Goal: Task Accomplishment & Management: Manage account settings

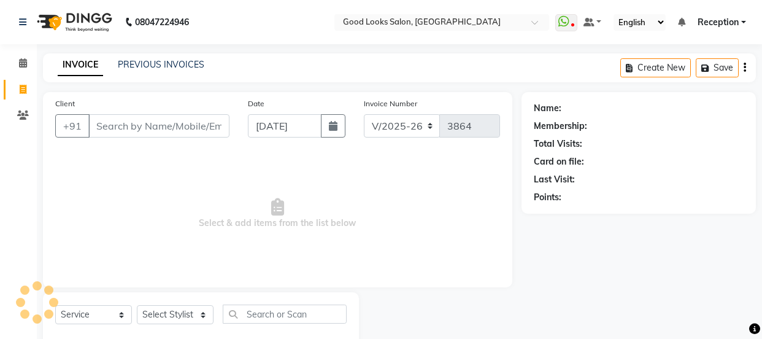
select select "4230"
select select "service"
click at [134, 123] on input "Client" at bounding box center [157, 125] width 139 height 23
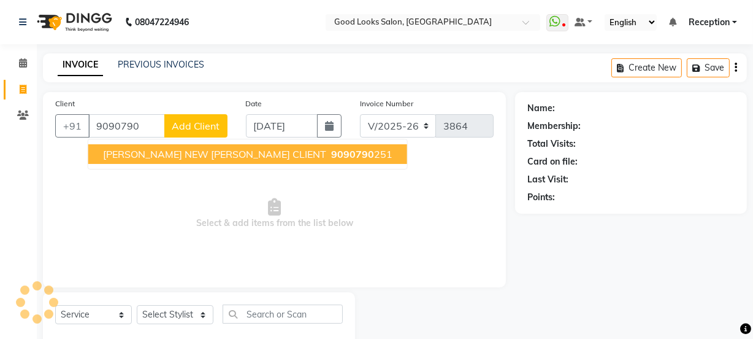
click at [145, 158] on span "[PERSON_NAME] NEW [PERSON_NAME] CLIENT" at bounding box center [214, 154] width 223 height 12
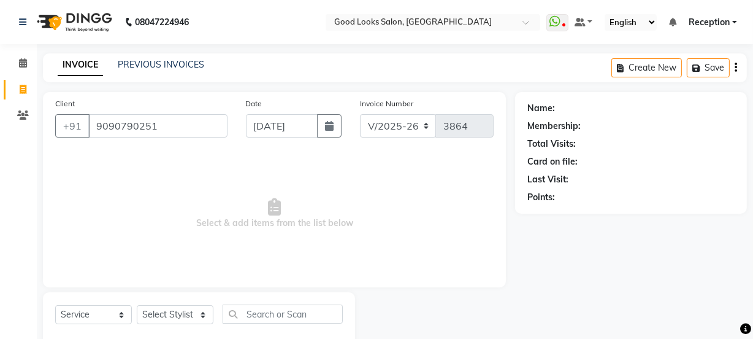
type input "9090790251"
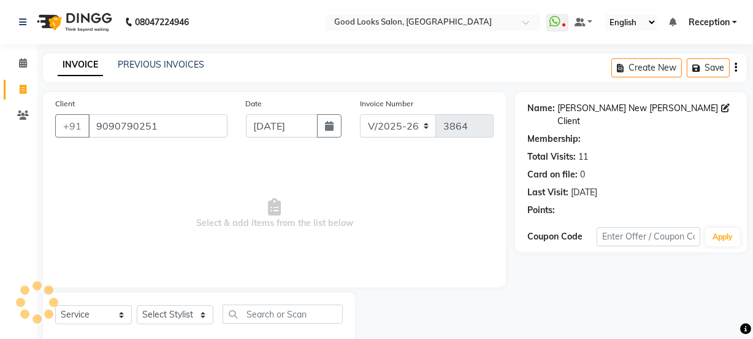
select select "1: Object"
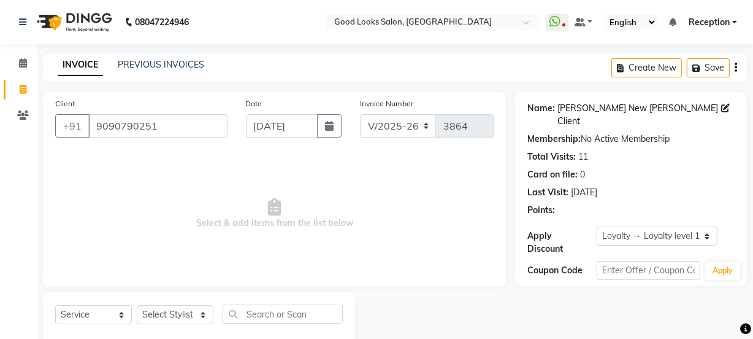
click at [619, 113] on link "[PERSON_NAME] New [PERSON_NAME] Client" at bounding box center [639, 115] width 164 height 26
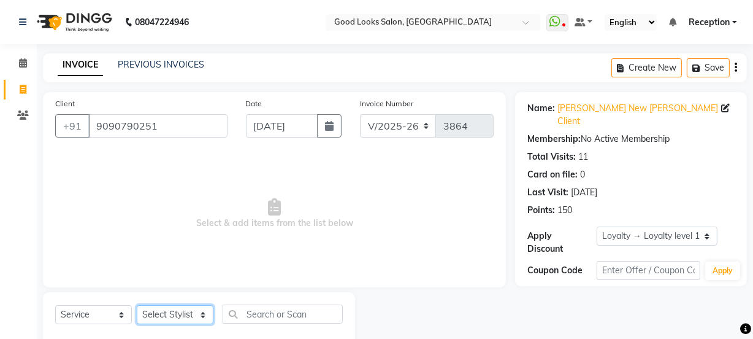
click at [146, 312] on select "Select Stylist [PERSON_NAME] Manager [PERSON_NAME] Pooja [PERSON_NAME] Raman 2 …" at bounding box center [175, 314] width 77 height 19
select select "89434"
click at [137, 305] on select "Select Stylist [PERSON_NAME] Manager [PERSON_NAME] Pooja [PERSON_NAME] Raman 2 …" at bounding box center [175, 314] width 77 height 19
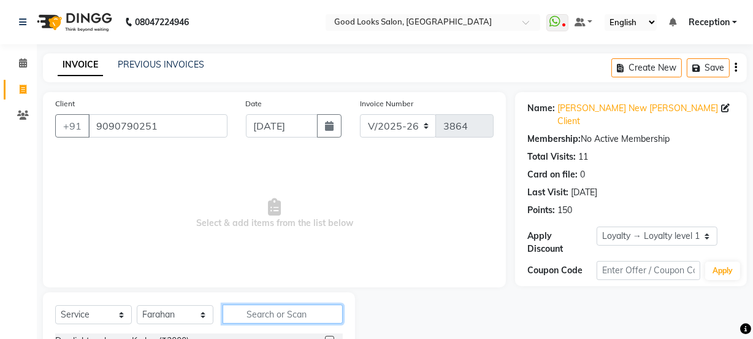
click at [269, 321] on input "text" at bounding box center [283, 313] width 120 height 19
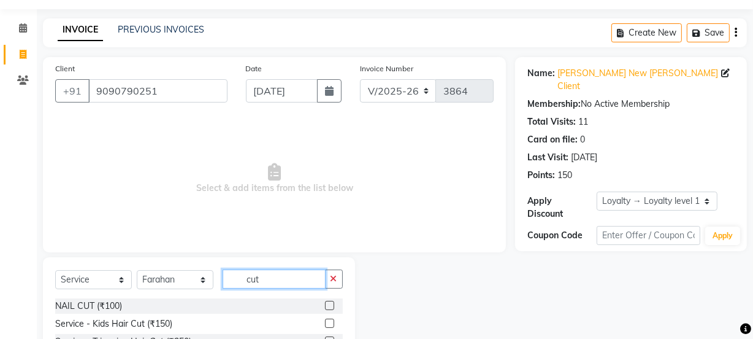
scroll to position [153, 0]
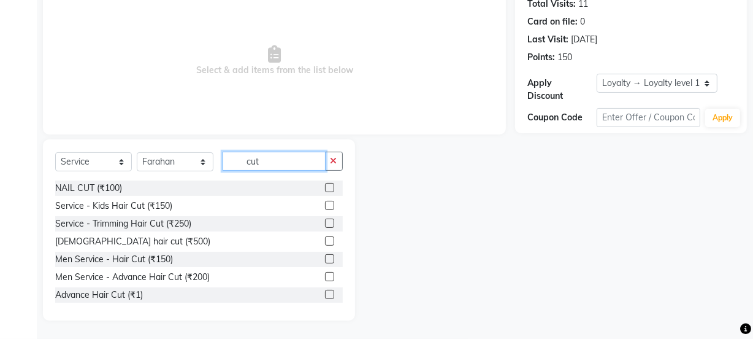
type input "cut"
click at [325, 281] on div at bounding box center [329, 278] width 8 height 13
click at [325, 279] on label at bounding box center [329, 276] width 9 height 9
click at [325, 279] on input "checkbox" at bounding box center [329, 277] width 8 height 8
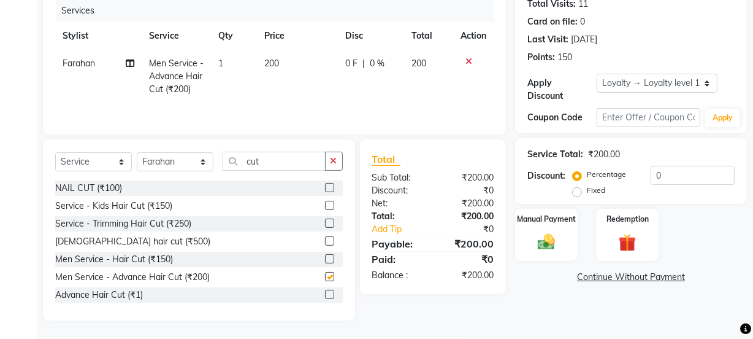
scroll to position [18, 0]
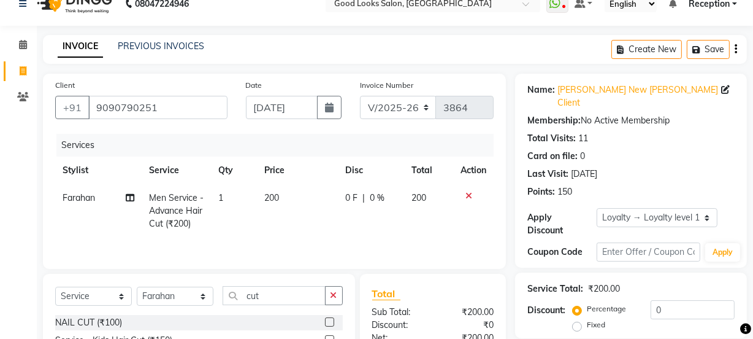
checkbox input "false"
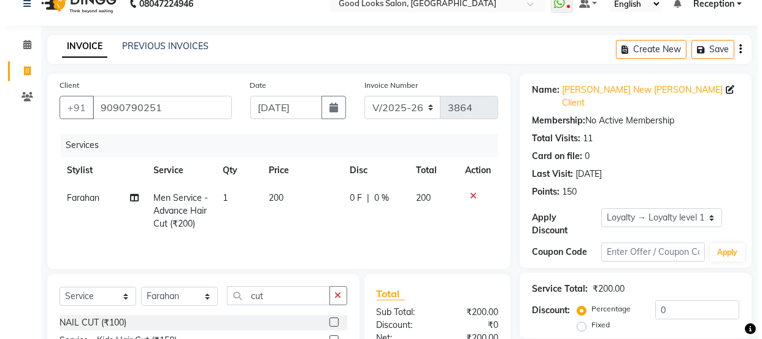
scroll to position [0, 0]
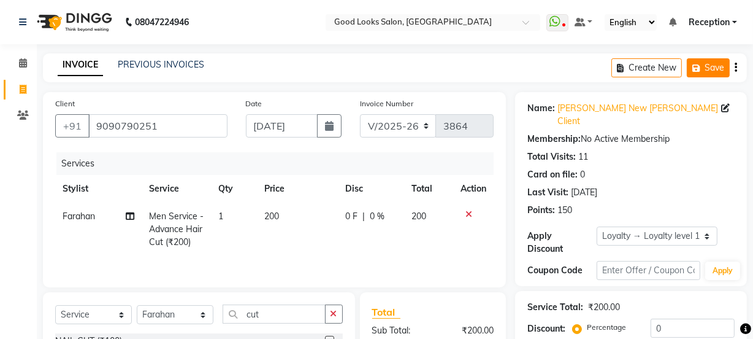
click at [702, 69] on icon "button" at bounding box center [698, 68] width 12 height 9
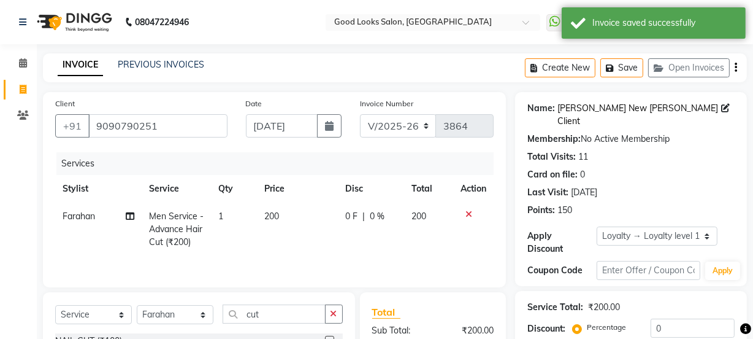
click at [602, 112] on link "[PERSON_NAME] New [PERSON_NAME] Client" at bounding box center [639, 115] width 164 height 26
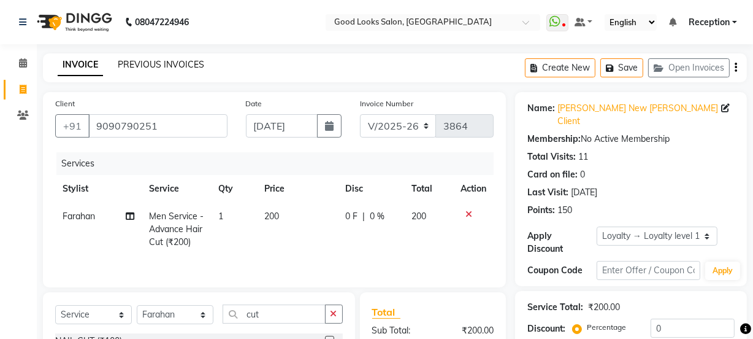
click at [174, 62] on link "PREVIOUS INVOICES" at bounding box center [161, 64] width 86 height 11
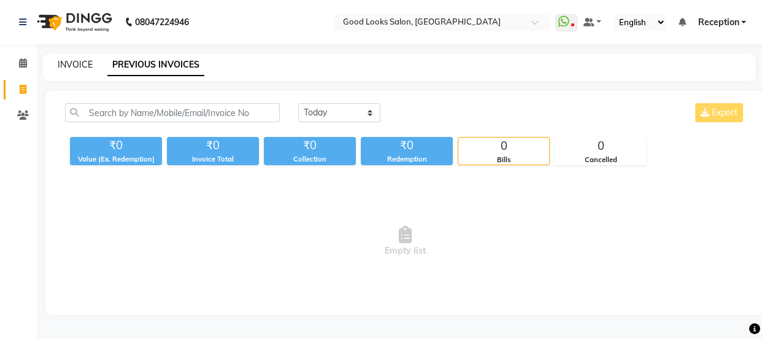
click at [73, 64] on link "INVOICE" at bounding box center [75, 64] width 35 height 11
select select "service"
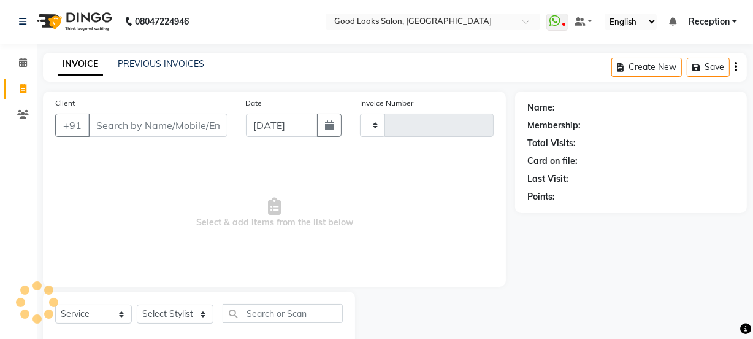
type input "3864"
select select "4230"
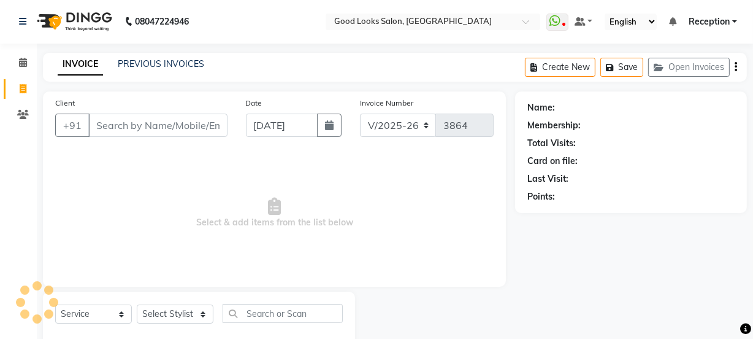
scroll to position [31, 0]
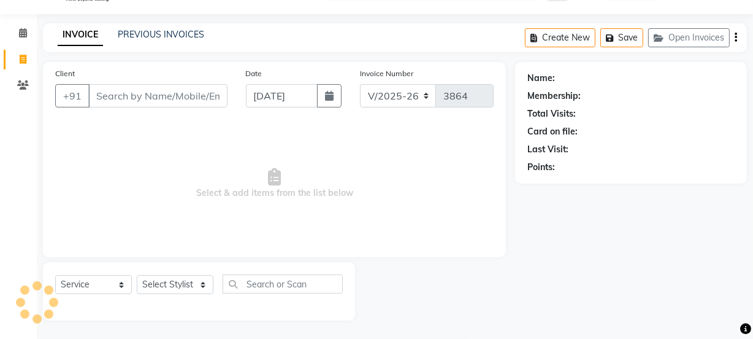
click at [176, 101] on input "Client" at bounding box center [157, 95] width 139 height 23
type input "s"
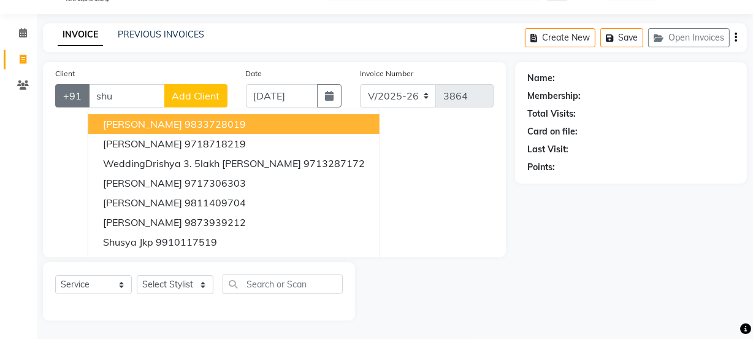
drag, startPoint x: 129, startPoint y: 99, endPoint x: 81, endPoint y: 94, distance: 48.0
click at [81, 94] on div "+91 [PERSON_NAME] 9833728019 [PERSON_NAME] 9718718219 WeddingDrishya 3. 5lakh […" at bounding box center [141, 95] width 172 height 23
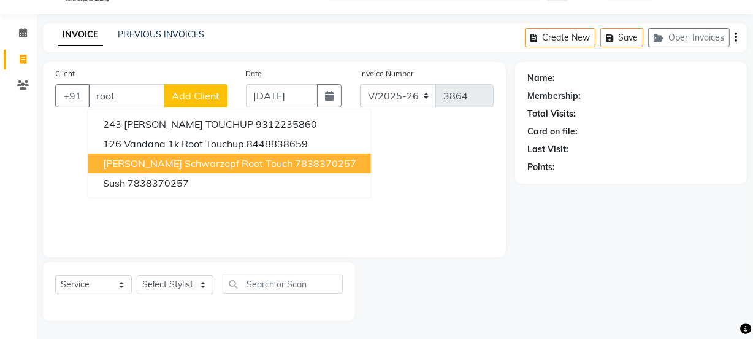
click at [251, 156] on button "[PERSON_NAME] Root Touch 7838370257" at bounding box center [229, 163] width 283 height 20
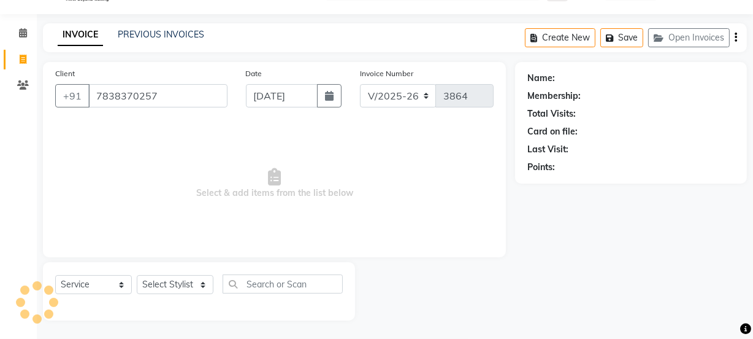
type input "7838370257"
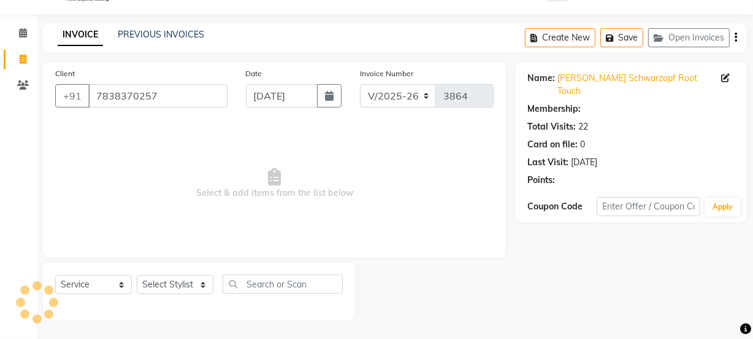
select select "1: Object"
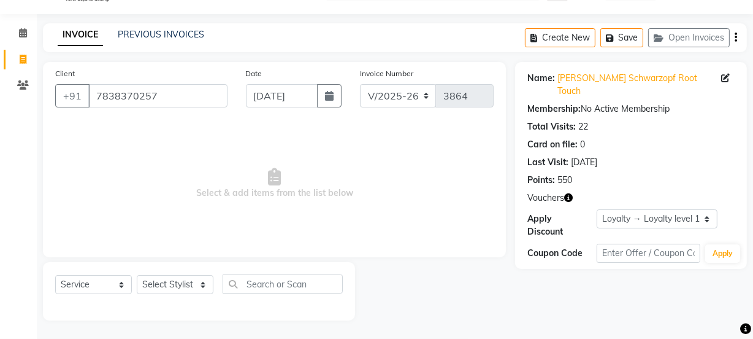
click at [565, 193] on icon "button" at bounding box center [568, 197] width 9 height 9
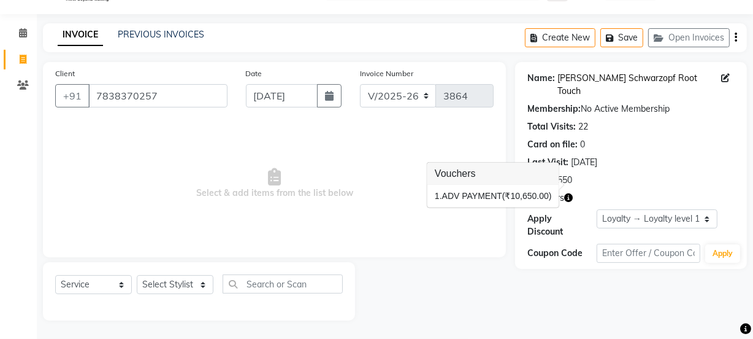
click at [608, 82] on link "[PERSON_NAME] Schwarzopf Root Touch" at bounding box center [639, 85] width 164 height 26
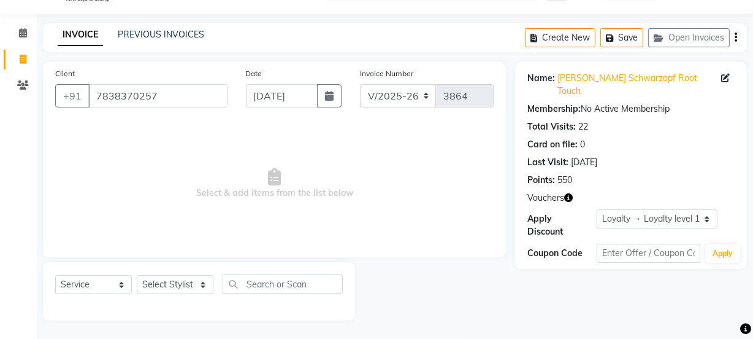
click at [570, 193] on icon "button" at bounding box center [568, 197] width 9 height 9
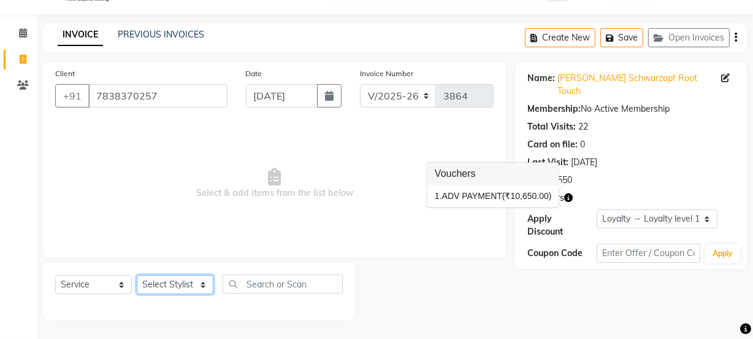
click at [198, 289] on select "Select Stylist [PERSON_NAME] Manager [PERSON_NAME] Pooja [PERSON_NAME] Raman 2 …" at bounding box center [175, 284] width 77 height 19
select select "22726"
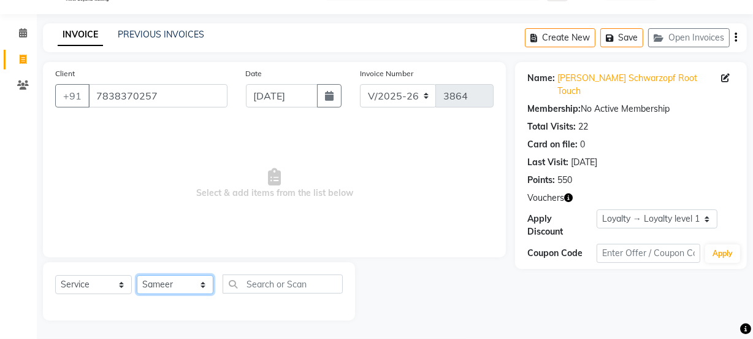
click at [137, 275] on select "Select Stylist [PERSON_NAME] Manager [PERSON_NAME] Pooja [PERSON_NAME] Raman 2 …" at bounding box center [175, 284] width 77 height 19
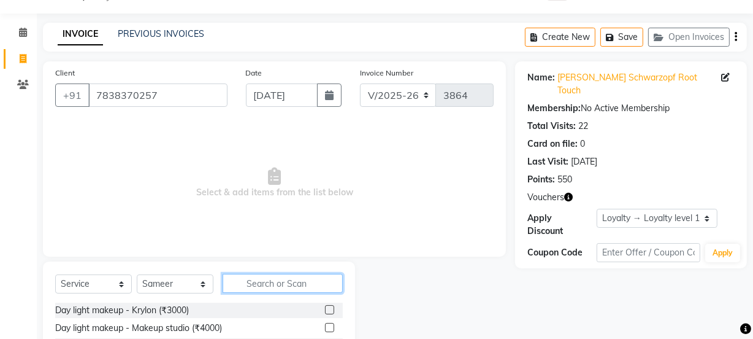
click at [252, 289] on input "text" at bounding box center [283, 283] width 120 height 19
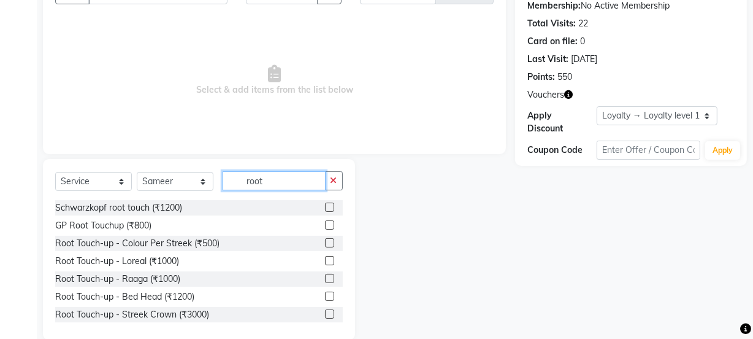
scroll to position [153, 0]
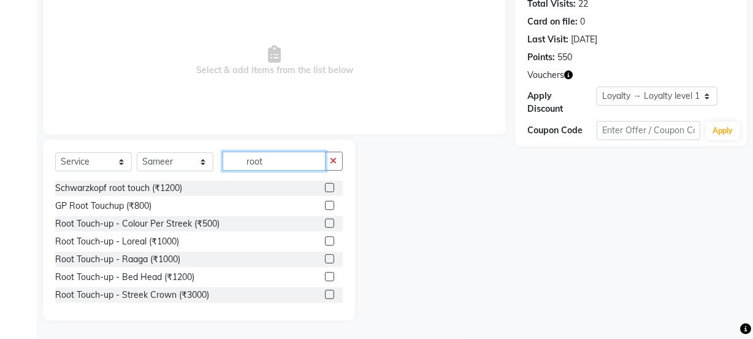
type input "root"
click at [321, 176] on div "Select Service Product Membership Package Voucher Prepaid Gift Card Select Styl…" at bounding box center [199, 165] width 288 height 29
click at [325, 183] on label at bounding box center [329, 187] width 9 height 9
click at [325, 184] on input "checkbox" at bounding box center [329, 188] width 8 height 8
checkbox input "true"
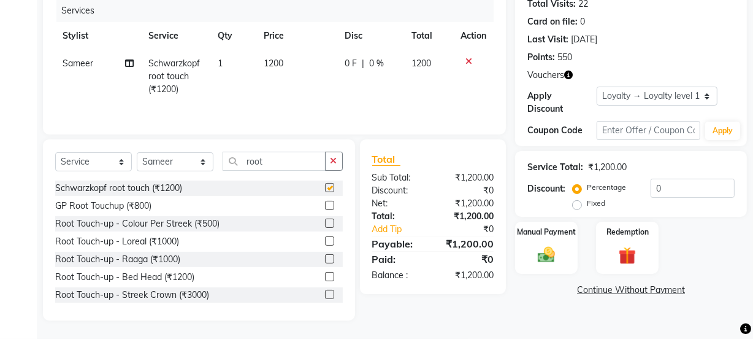
click at [356, 65] on div "0 F | 0 %" at bounding box center [371, 63] width 52 height 13
select select "22726"
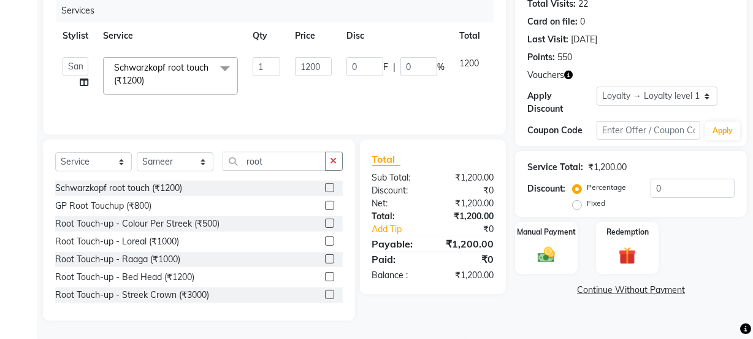
checkbox input "false"
click at [313, 62] on input "1200" at bounding box center [313, 66] width 37 height 19
type input "1000"
click at [373, 80] on td "0 F | 0 %" at bounding box center [395, 76] width 113 height 52
select select "22726"
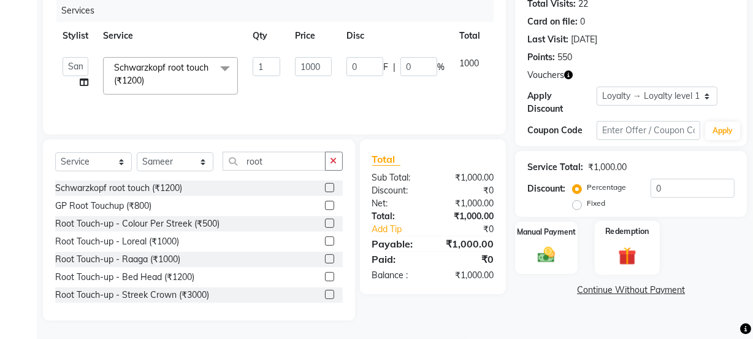
click at [604, 242] on div "Redemption" at bounding box center [627, 247] width 65 height 55
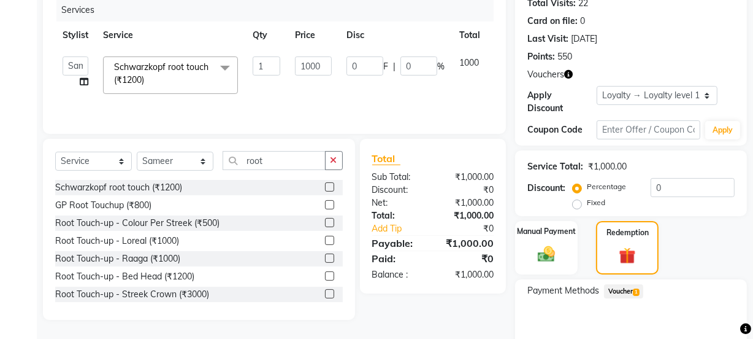
click at [618, 284] on span "Voucher 1" at bounding box center [623, 291] width 39 height 14
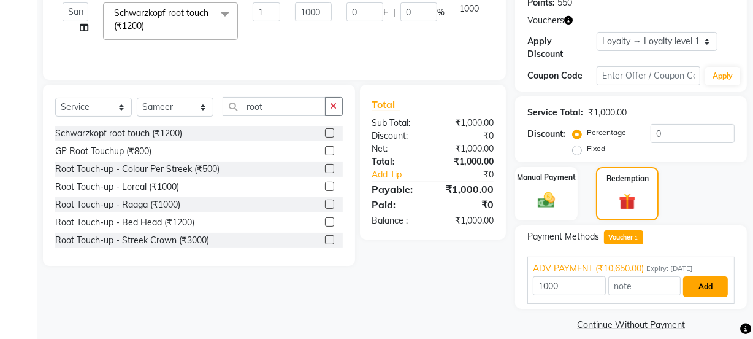
click at [699, 276] on button "Add" at bounding box center [705, 286] width 45 height 21
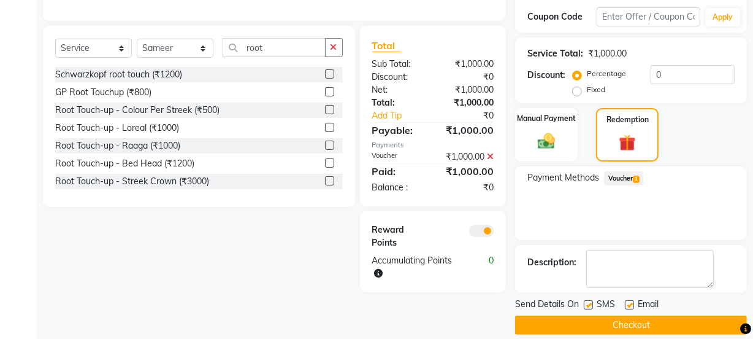
scroll to position [267, 0]
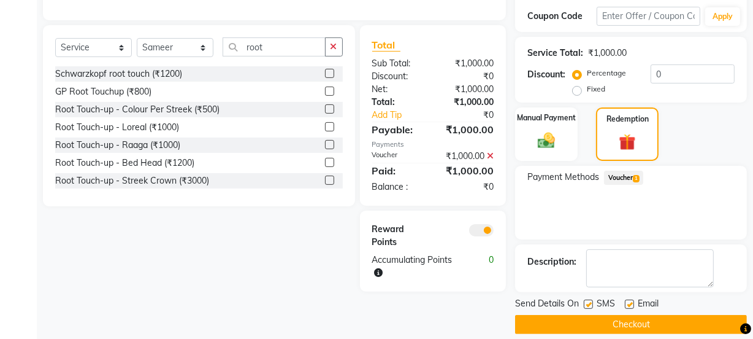
click at [632, 299] on label at bounding box center [629, 303] width 9 height 9
click at [632, 301] on input "checkbox" at bounding box center [629, 305] width 8 height 8
checkbox input "false"
click at [588, 299] on label at bounding box center [588, 303] width 9 height 9
click at [588, 301] on input "checkbox" at bounding box center [588, 305] width 8 height 8
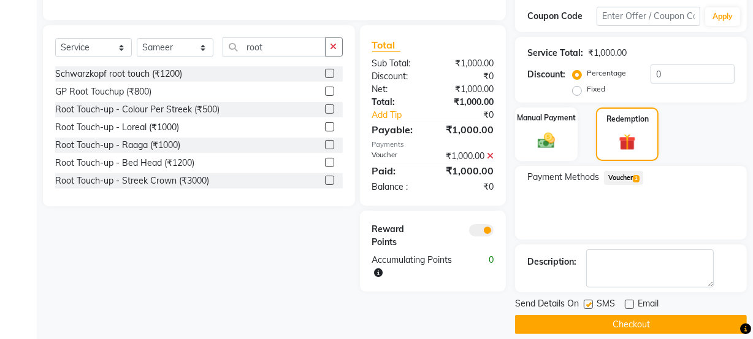
checkbox input "false"
click at [640, 315] on button "Checkout" at bounding box center [631, 324] width 232 height 19
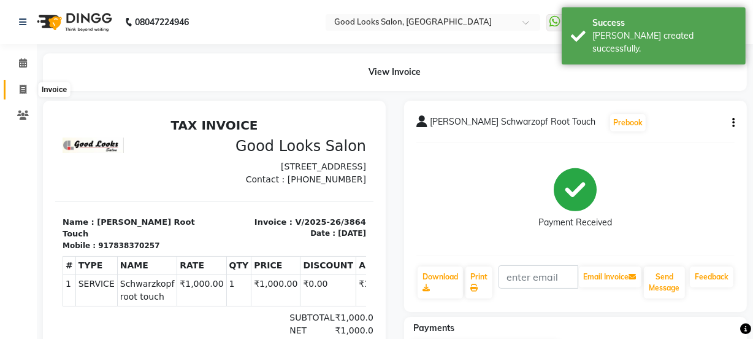
click at [28, 92] on span at bounding box center [22, 90] width 21 height 14
select select "service"
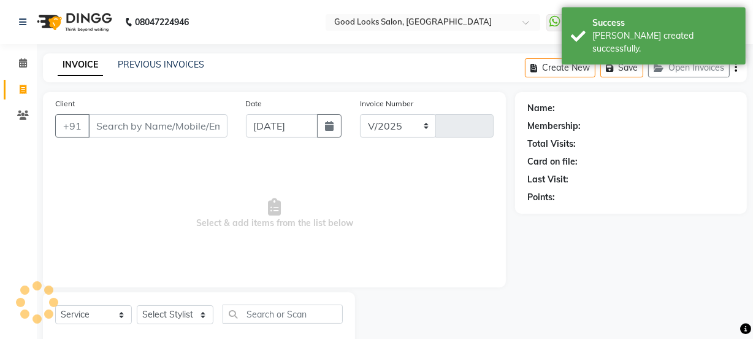
select select "4230"
type input "3865"
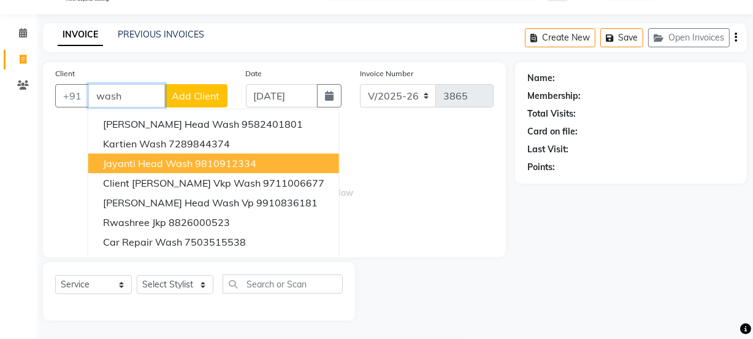
click at [198, 157] on ngb-highlight "9810912334" at bounding box center [225, 163] width 61 height 12
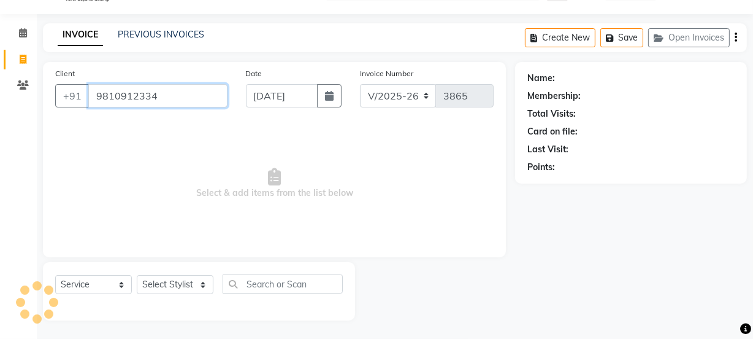
type input "9810912334"
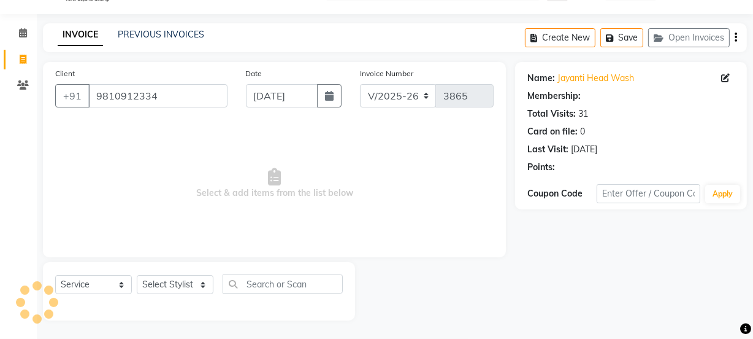
select select "1: Object"
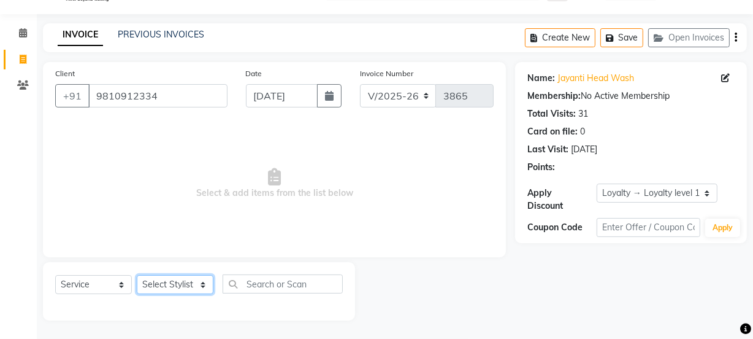
click at [171, 288] on select "Select Stylist [PERSON_NAME] Manager [PERSON_NAME] Pooja [PERSON_NAME] Raman 2 …" at bounding box center [175, 284] width 77 height 19
select select "43944"
click at [137, 275] on select "Select Stylist [PERSON_NAME] Manager [PERSON_NAME] Pooja [PERSON_NAME] Raman 2 …" at bounding box center [175, 284] width 77 height 19
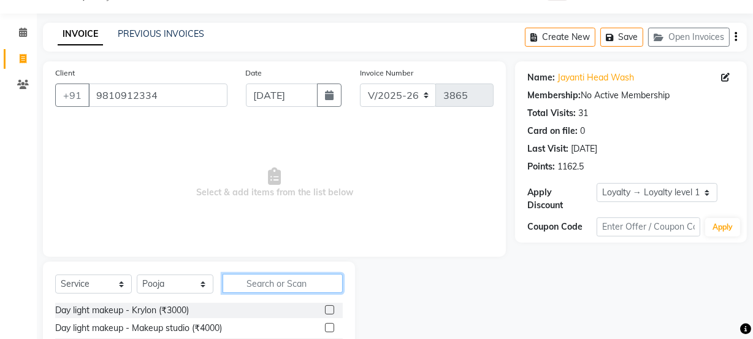
click at [262, 283] on input "text" at bounding box center [283, 283] width 120 height 19
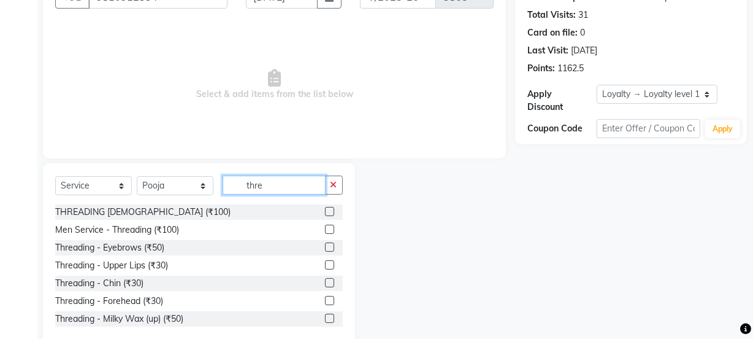
scroll to position [153, 0]
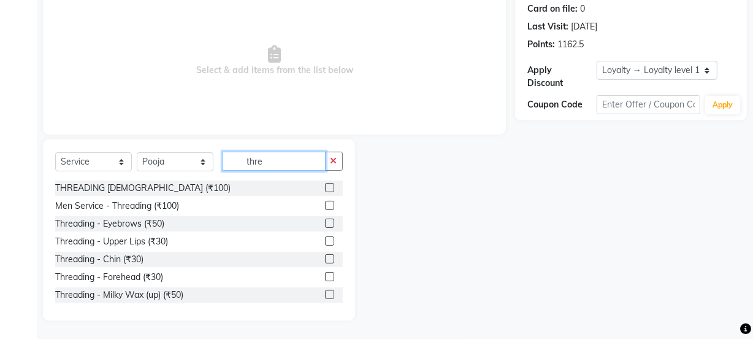
type input "thre"
click at [325, 226] on label at bounding box center [329, 222] width 9 height 9
click at [325, 226] on input "checkbox" at bounding box center [329, 224] width 8 height 8
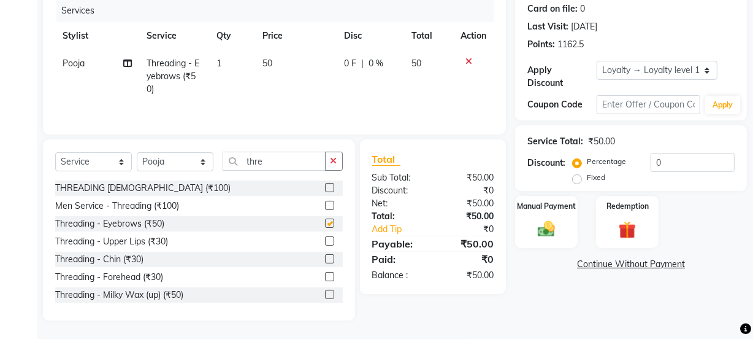
checkbox input "false"
click at [325, 293] on label at bounding box center [329, 293] width 9 height 9
click at [325, 293] on input "checkbox" at bounding box center [329, 295] width 8 height 8
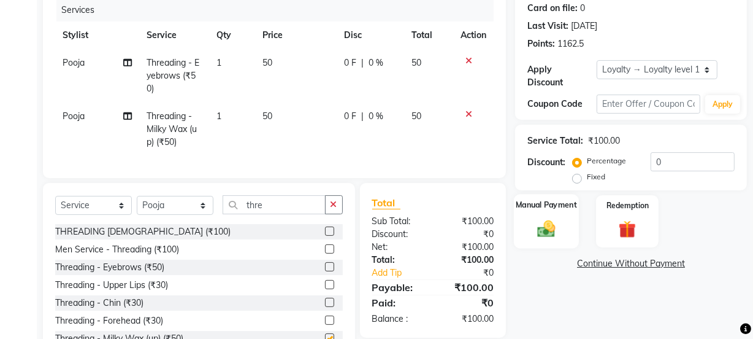
checkbox input "false"
click at [564, 208] on label "Manual Payment" at bounding box center [546, 205] width 61 height 12
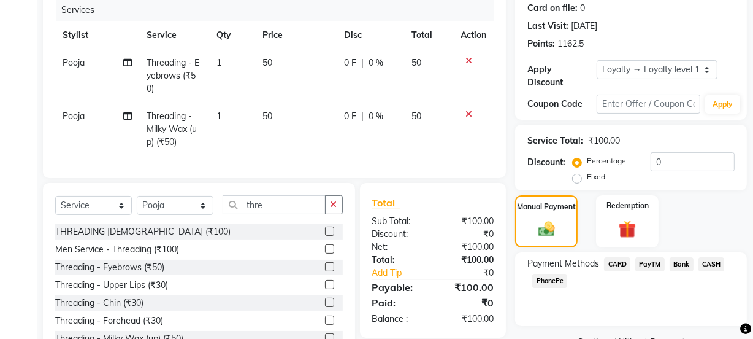
click at [649, 264] on span "PayTM" at bounding box center [649, 264] width 29 height 14
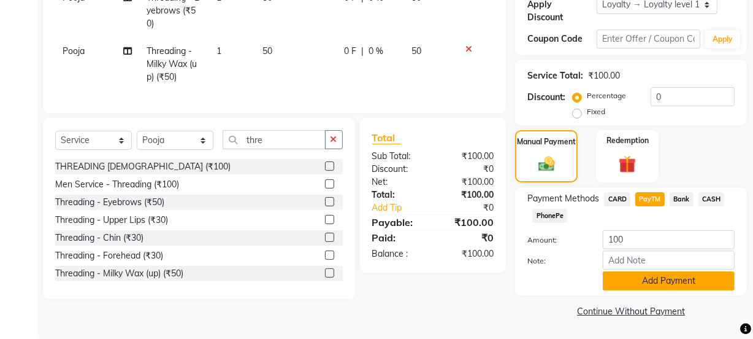
click at [638, 273] on button "Add Payment" at bounding box center [669, 280] width 132 height 19
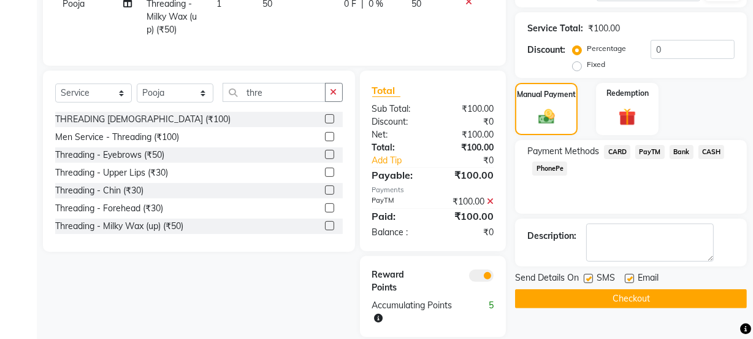
scroll to position [290, 0]
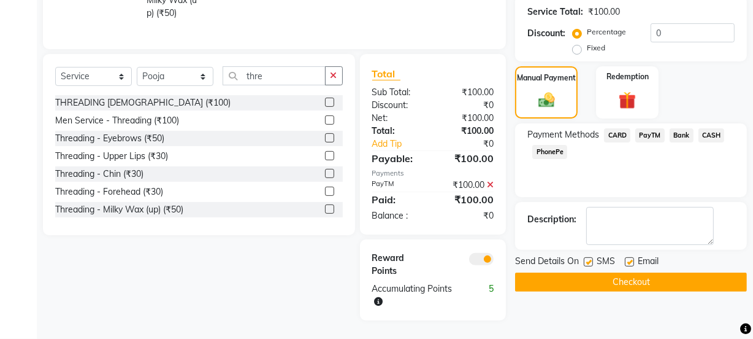
click at [634, 255] on div "Email" at bounding box center [647, 262] width 44 height 15
click at [595, 255] on div "SMS" at bounding box center [604, 262] width 41 height 15
click at [588, 257] on label at bounding box center [588, 261] width 9 height 9
click at [588, 258] on input "checkbox" at bounding box center [588, 262] width 8 height 8
checkbox input "false"
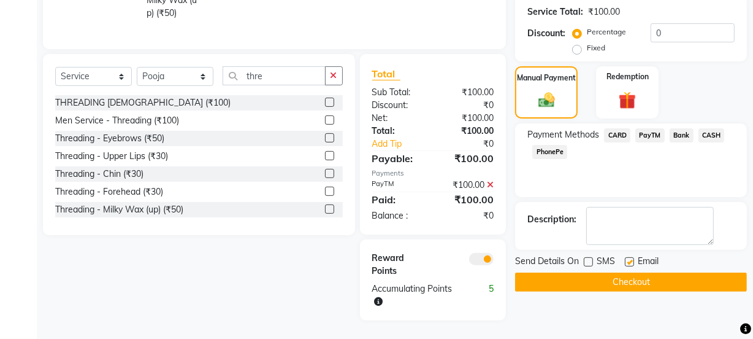
click at [632, 257] on label at bounding box center [629, 261] width 9 height 9
click at [632, 258] on input "checkbox" at bounding box center [629, 262] width 8 height 8
checkbox input "false"
click at [608, 276] on button "Checkout" at bounding box center [631, 281] width 232 height 19
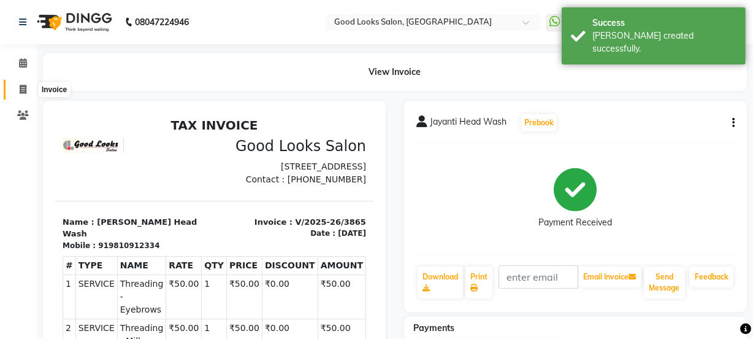
click at [17, 87] on span at bounding box center [22, 90] width 21 height 14
select select "service"
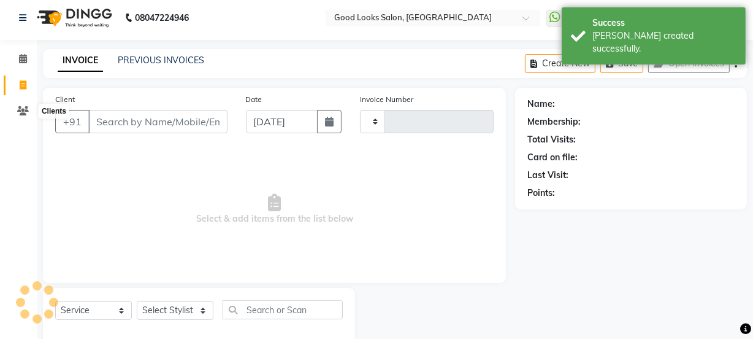
scroll to position [31, 0]
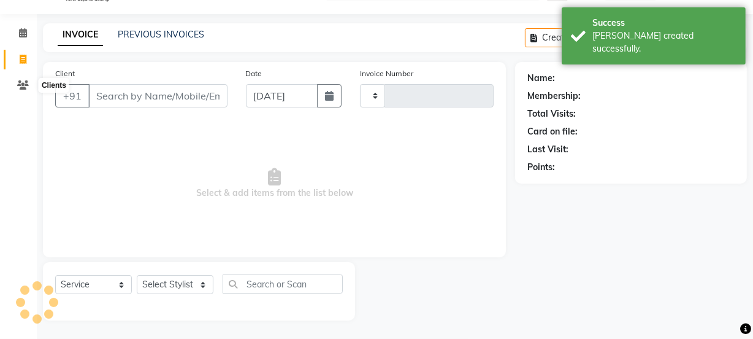
type input "3866"
select select "4230"
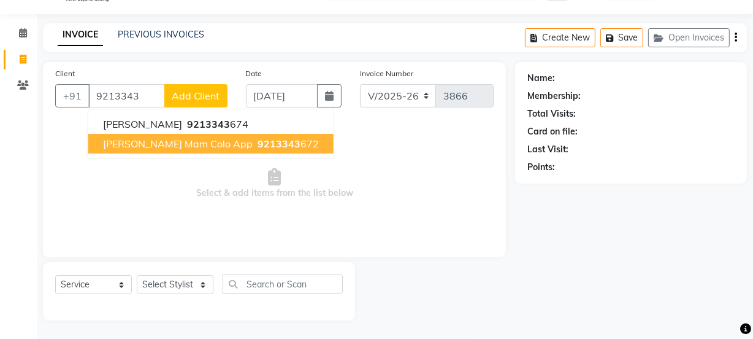
click at [170, 142] on span "[PERSON_NAME] mam colo app" at bounding box center [178, 143] width 150 height 12
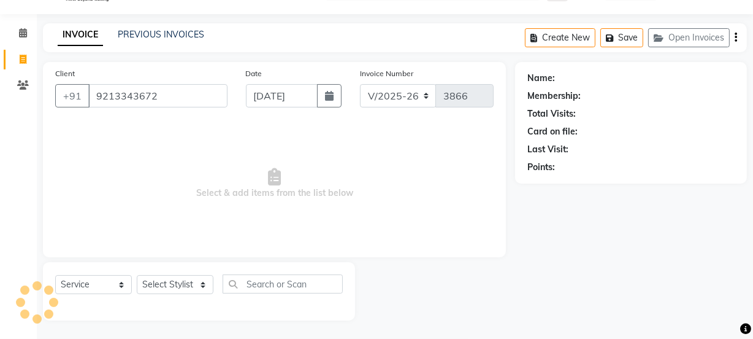
type input "9213343672"
select select "1: Object"
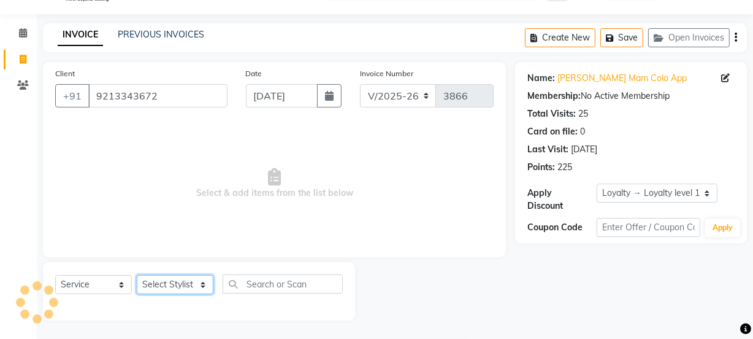
click at [184, 286] on select "Select Stylist [PERSON_NAME] Manager [PERSON_NAME] Pooja [PERSON_NAME] Raman 2 …" at bounding box center [175, 284] width 77 height 19
click at [166, 278] on select "Select Stylist [PERSON_NAME] Manager [PERSON_NAME] Pooja [PERSON_NAME] Raman 2 …" at bounding box center [175, 284] width 77 height 19
select select "22726"
click at [137, 275] on select "Select Stylist [PERSON_NAME] Manager [PERSON_NAME] Pooja [PERSON_NAME] Raman 2 …" at bounding box center [175, 284] width 77 height 19
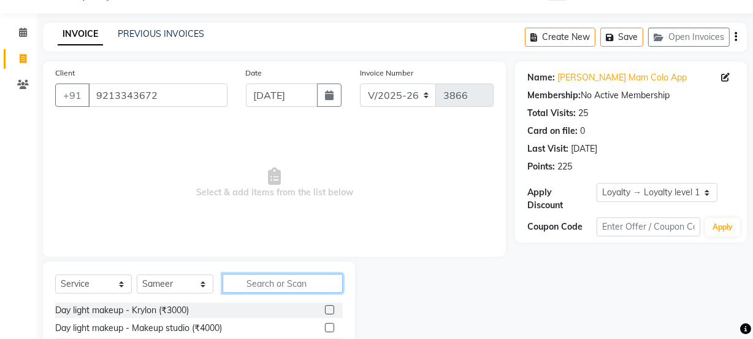
click at [255, 276] on input "text" at bounding box center [283, 283] width 120 height 19
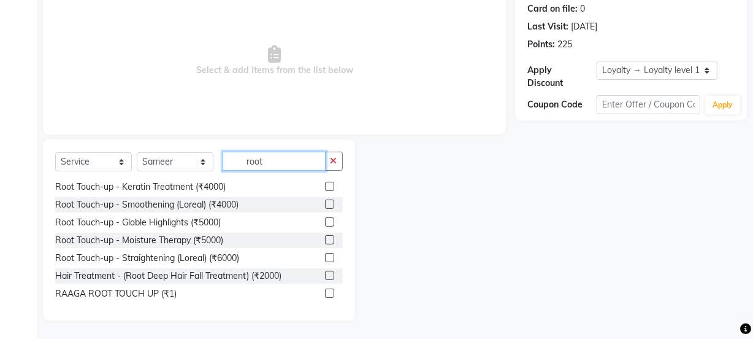
scroll to position [0, 0]
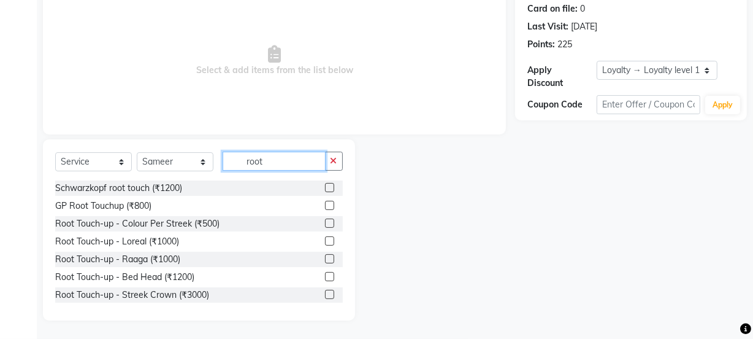
drag, startPoint x: 269, startPoint y: 160, endPoint x: 184, endPoint y: 148, distance: 86.1
click at [184, 148] on div "Select Service Product Membership Package Voucher Prepaid Gift Card Select Styl…" at bounding box center [199, 229] width 312 height 181
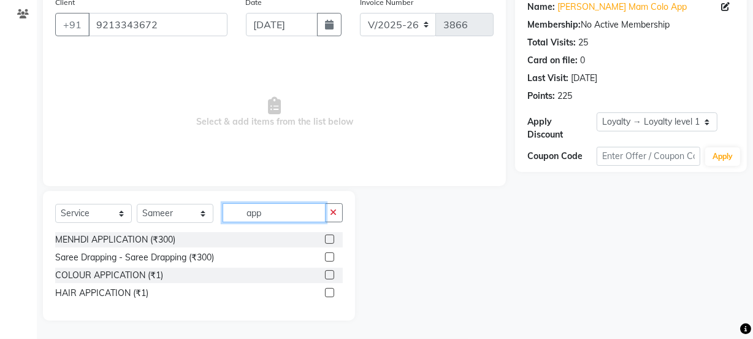
scroll to position [101, 0]
type input "app"
click at [330, 275] on label at bounding box center [329, 274] width 9 height 9
click at [330, 275] on input "checkbox" at bounding box center [329, 275] width 8 height 8
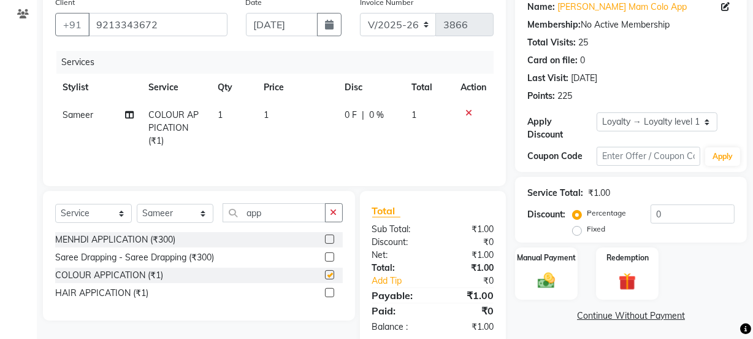
click at [316, 131] on td "1" at bounding box center [296, 127] width 81 height 53
checkbox input "false"
select select "22726"
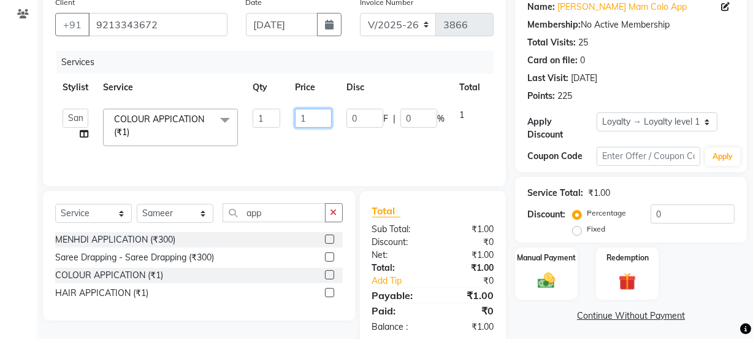
drag, startPoint x: 313, startPoint y: 120, endPoint x: 255, endPoint y: 113, distance: 59.3
click at [255, 113] on tr "[PERSON_NAME] Manager [PERSON_NAME] [PERSON_NAME] Raman 2 Reception [PERSON_NAM…" at bounding box center [291, 127] width 473 height 52
type input "300"
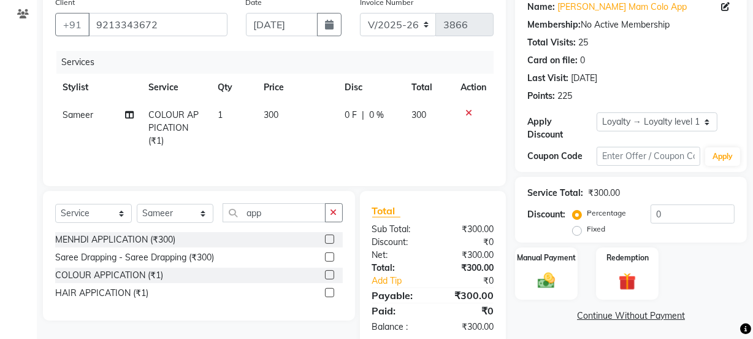
click at [260, 145] on tr "Sameer COLOUR APPICATION (₹1) 1 300 0 F | 0 % 300" at bounding box center [274, 127] width 439 height 53
click at [186, 205] on select "Select Stylist [PERSON_NAME] Manager [PERSON_NAME] Pooja [PERSON_NAME] Raman 2 …" at bounding box center [175, 213] width 77 height 19
click at [137, 204] on select "Select Stylist [PERSON_NAME] Manager [PERSON_NAME] Pooja [PERSON_NAME] Raman 2 …" at bounding box center [175, 213] width 77 height 19
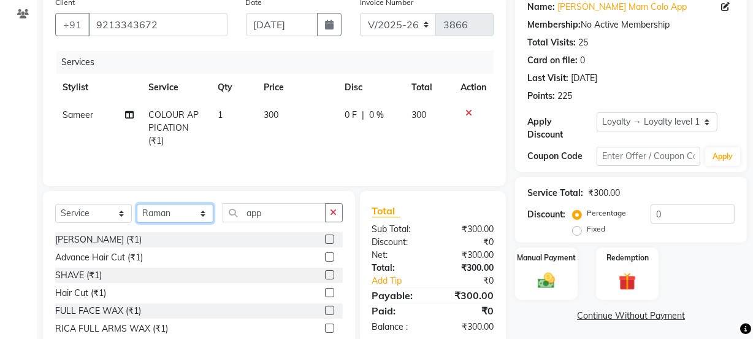
click at [181, 209] on select "Select Stylist [PERSON_NAME] Manager [PERSON_NAME] Pooja [PERSON_NAME] Raman 2 …" at bounding box center [175, 213] width 77 height 19
select select "70835"
click at [137, 204] on select "Select Stylist [PERSON_NAME] Manager [PERSON_NAME] Pooja [PERSON_NAME] Raman 2 …" at bounding box center [175, 213] width 77 height 19
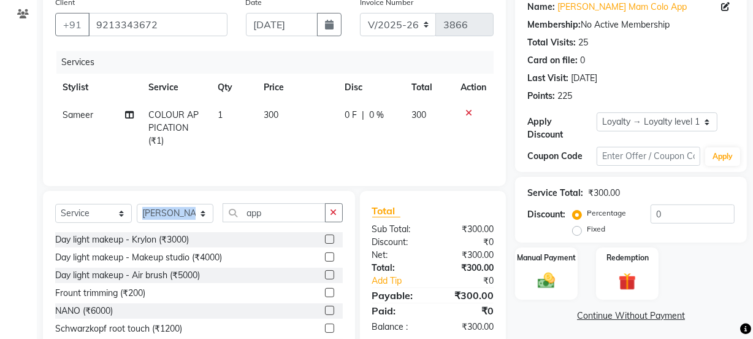
drag, startPoint x: 274, startPoint y: 201, endPoint x: 201, endPoint y: 210, distance: 73.6
click at [201, 210] on div "Select Service Product Membership Package Voucher Prepaid Gift Card Select Styl…" at bounding box center [199, 281] width 312 height 181
click at [264, 213] on input "app" at bounding box center [274, 212] width 103 height 19
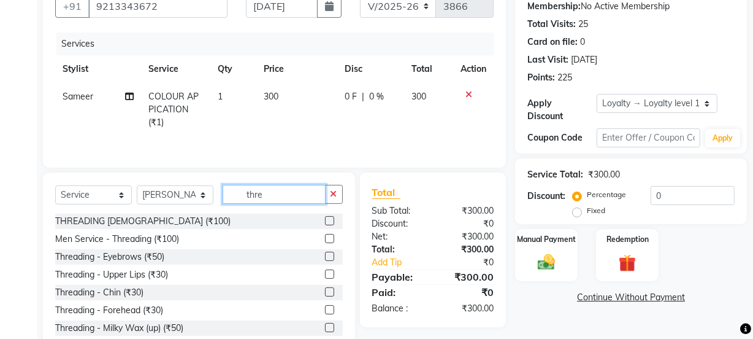
scroll to position [153, 0]
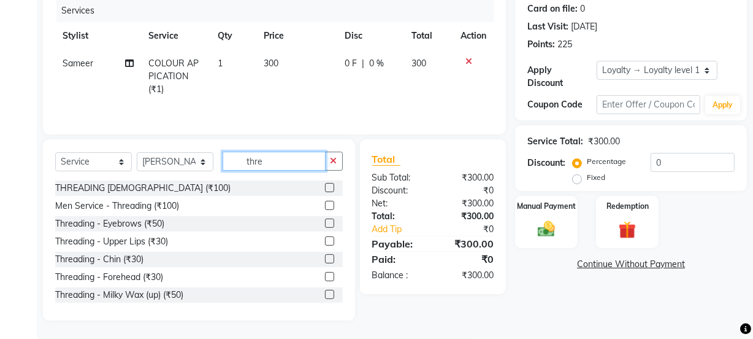
type input "thre"
click at [325, 226] on label at bounding box center [329, 222] width 9 height 9
click at [325, 226] on input "checkbox" at bounding box center [329, 224] width 8 height 8
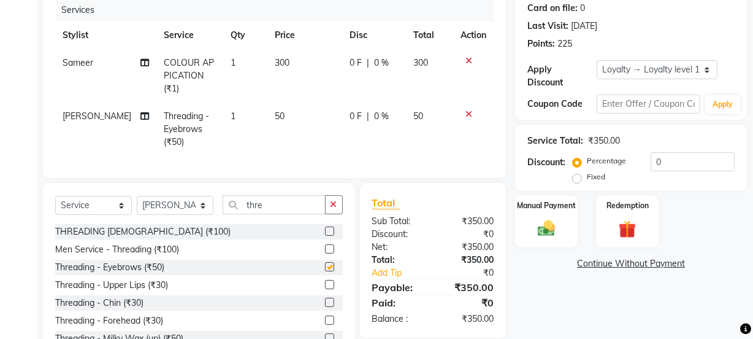
checkbox input "false"
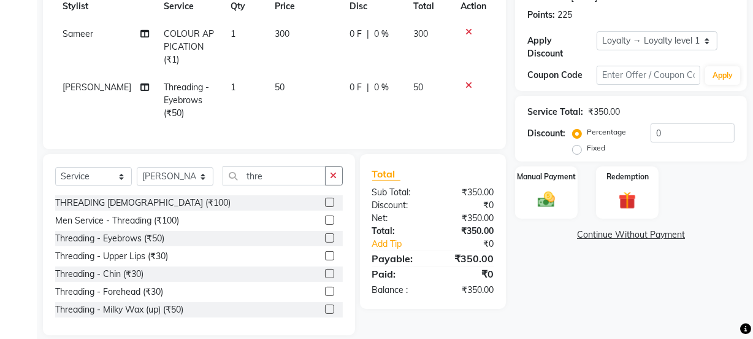
scroll to position [205, 0]
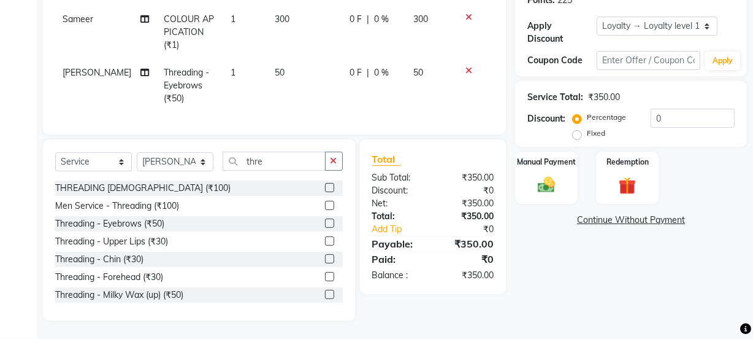
click at [325, 294] on label at bounding box center [329, 293] width 9 height 9
click at [325, 294] on input "checkbox" at bounding box center [329, 295] width 8 height 8
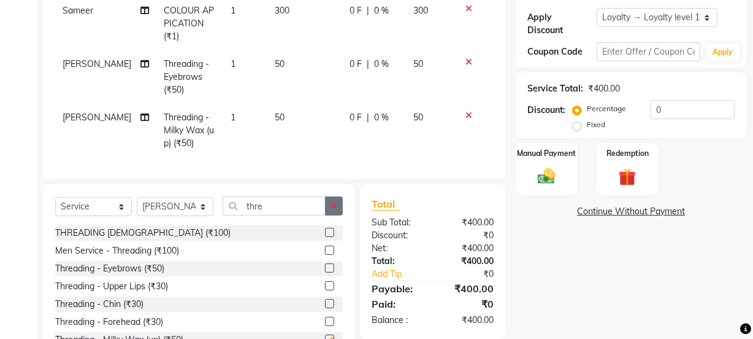
checkbox input "false"
click at [336, 210] on icon "button" at bounding box center [334, 205] width 7 height 9
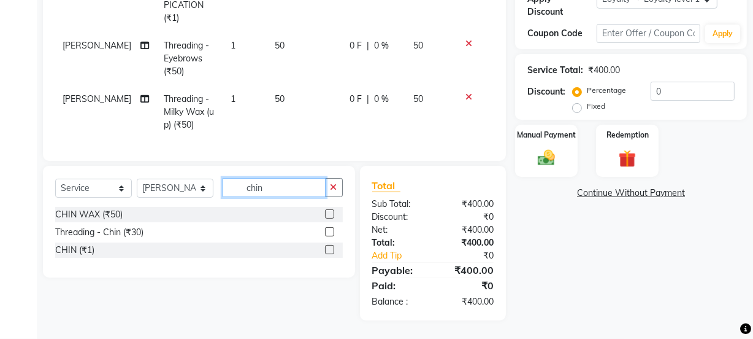
scroll to position [232, 0]
type input "chin"
click at [328, 212] on label at bounding box center [329, 213] width 9 height 9
click at [328, 212] on input "checkbox" at bounding box center [329, 214] width 8 height 8
checkbox input "true"
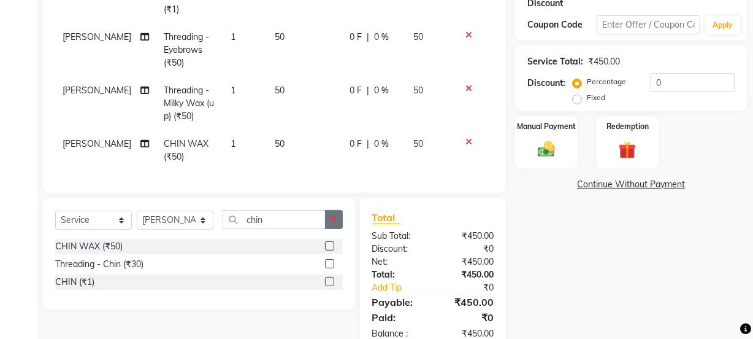
click at [332, 223] on icon "button" at bounding box center [334, 219] width 7 height 9
checkbox input "false"
type input "nos"
click at [328, 250] on label at bounding box center [329, 245] width 9 height 9
click at [328, 250] on input "checkbox" at bounding box center [329, 246] width 8 height 8
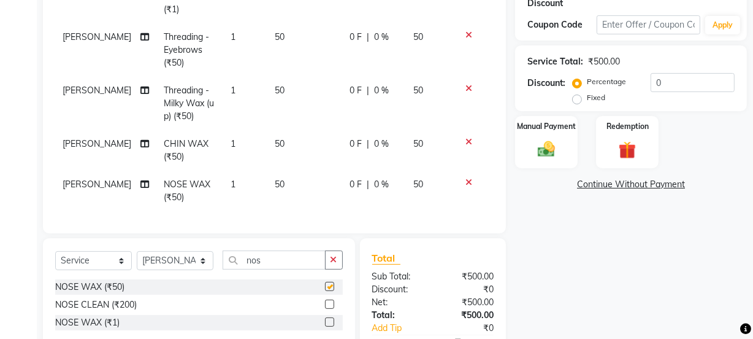
checkbox input "false"
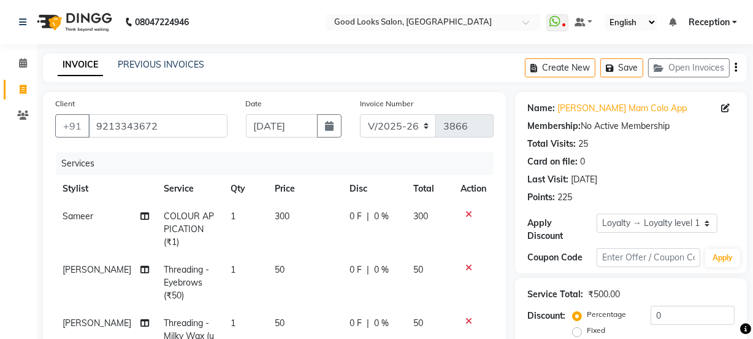
scroll to position [310, 0]
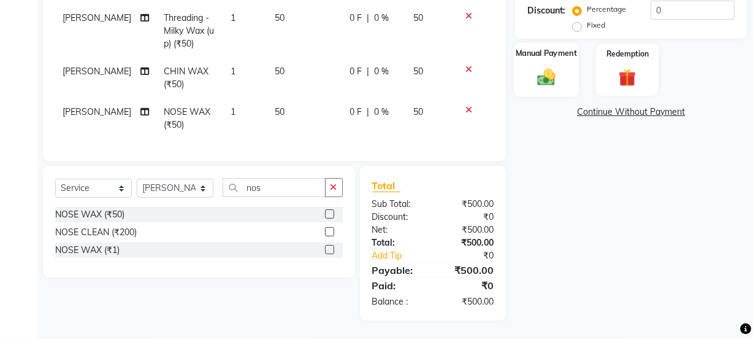
click at [562, 74] on div "Manual Payment" at bounding box center [546, 69] width 65 height 55
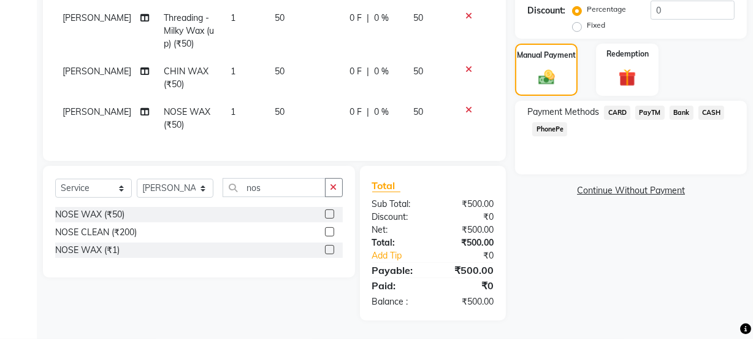
click at [650, 109] on span "PayTM" at bounding box center [649, 112] width 29 height 14
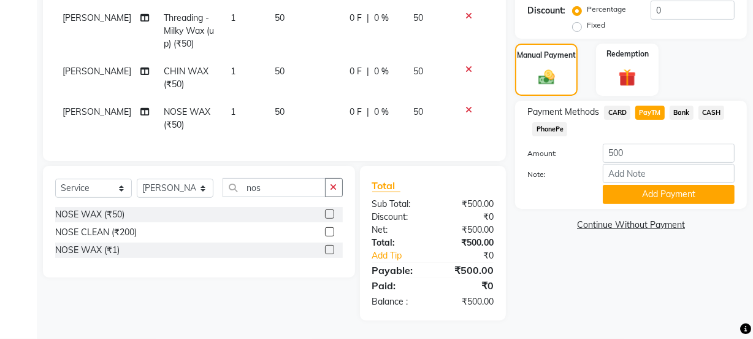
click at [707, 108] on span "CASH" at bounding box center [712, 112] width 26 height 14
click at [675, 188] on button "Add Payment" at bounding box center [669, 194] width 132 height 19
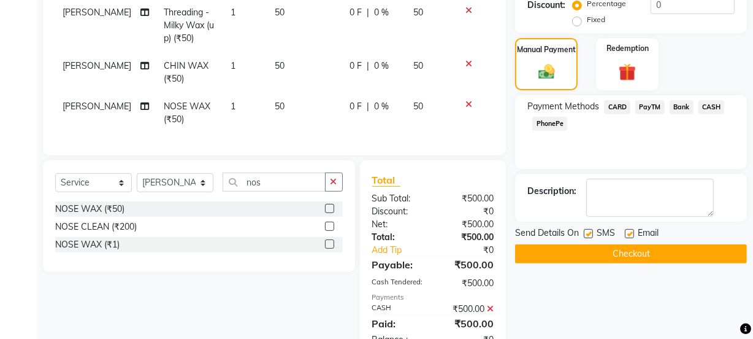
click at [625, 229] on label at bounding box center [629, 233] width 9 height 9
click at [625, 230] on input "checkbox" at bounding box center [629, 234] width 8 height 8
checkbox input "false"
click at [597, 228] on span "SMS" at bounding box center [606, 233] width 18 height 15
click at [594, 229] on div "SMS" at bounding box center [604, 233] width 41 height 15
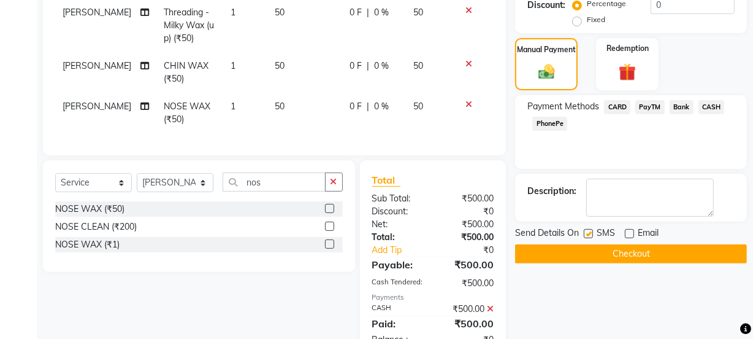
click at [592, 229] on label at bounding box center [588, 233] width 9 height 9
click at [592, 230] on input "checkbox" at bounding box center [588, 234] width 8 height 8
checkbox input "false"
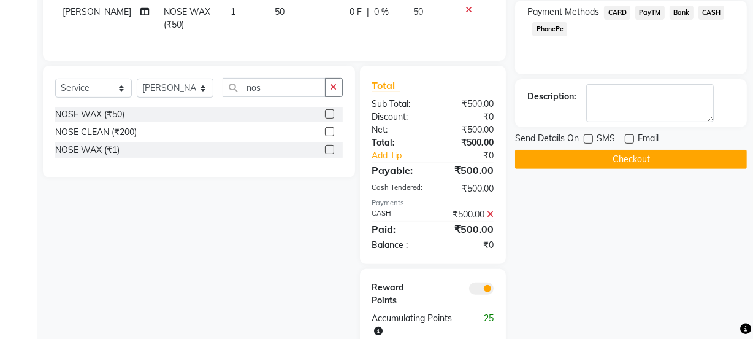
scroll to position [440, 0]
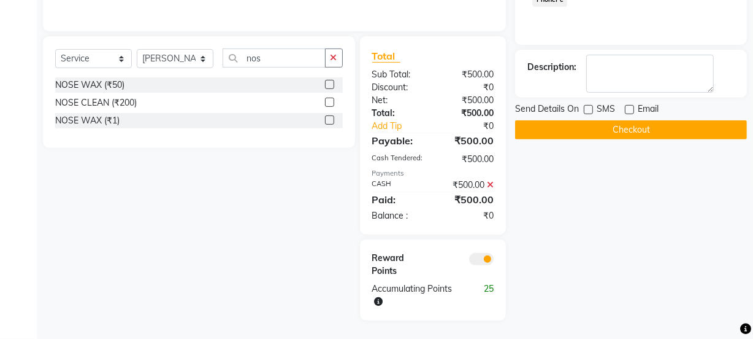
click at [620, 125] on button "Checkout" at bounding box center [631, 129] width 232 height 19
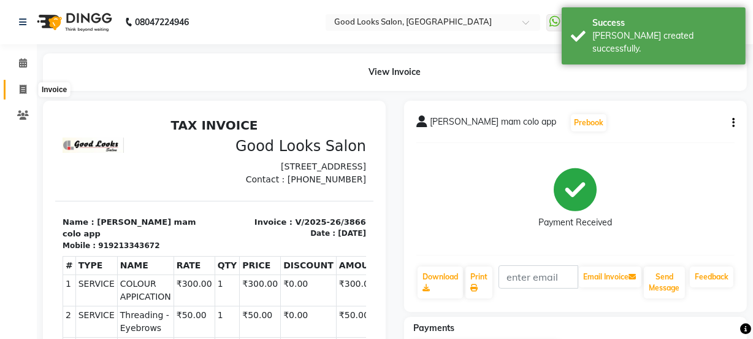
click at [26, 83] on span at bounding box center [22, 90] width 21 height 14
select select "4230"
select select "service"
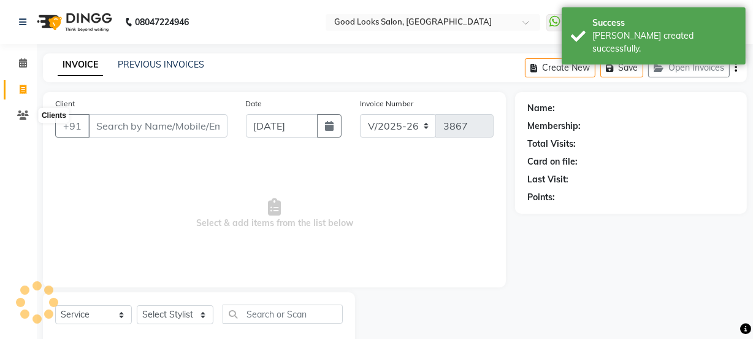
scroll to position [31, 0]
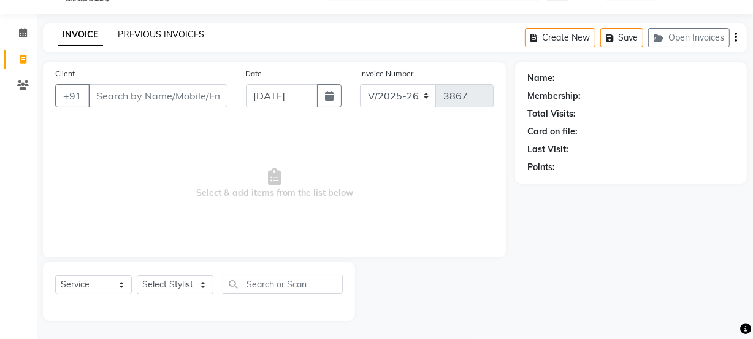
click at [150, 37] on link "PREVIOUS INVOICES" at bounding box center [161, 34] width 86 height 11
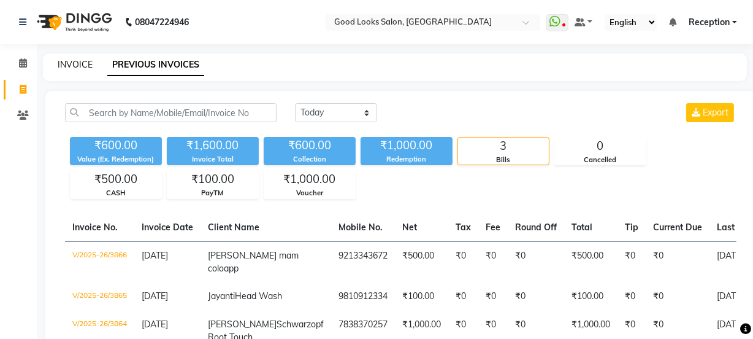
click at [66, 61] on link "INVOICE" at bounding box center [75, 64] width 35 height 11
select select "4230"
select select "service"
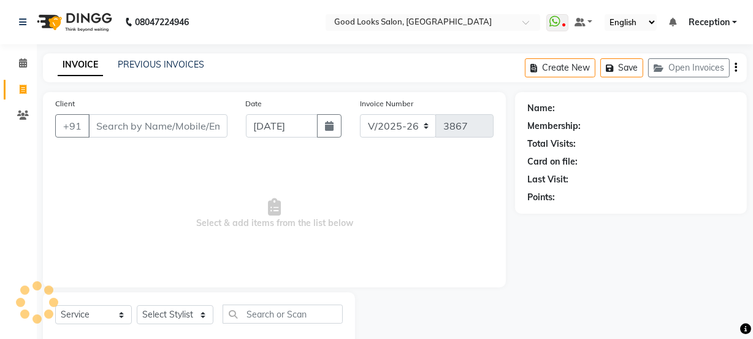
scroll to position [31, 0]
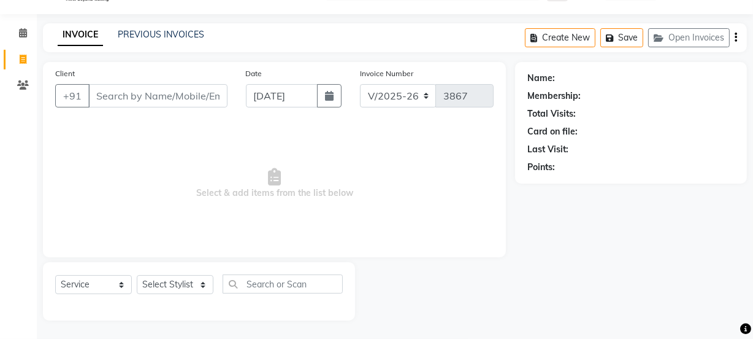
click at [153, 39] on div "PREVIOUS INVOICES" at bounding box center [161, 34] width 86 height 13
click at [153, 38] on link "PREVIOUS INVOICES" at bounding box center [161, 34] width 86 height 11
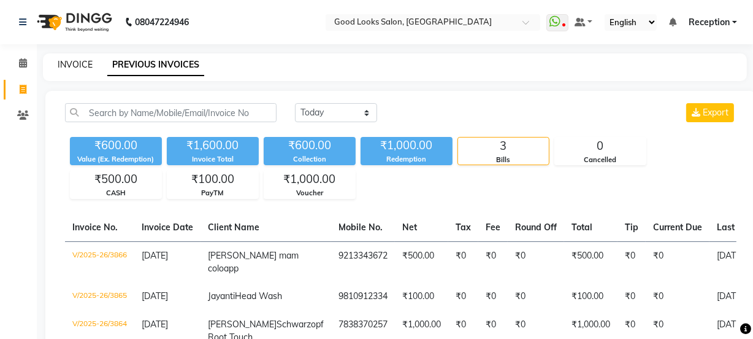
click at [74, 61] on link "INVOICE" at bounding box center [75, 64] width 35 height 11
select select "4230"
select select "service"
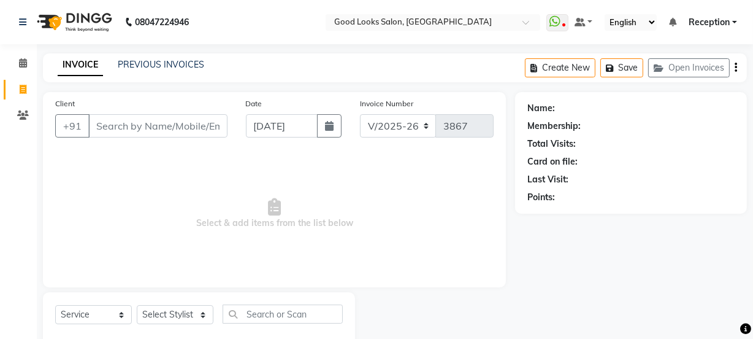
scroll to position [31, 0]
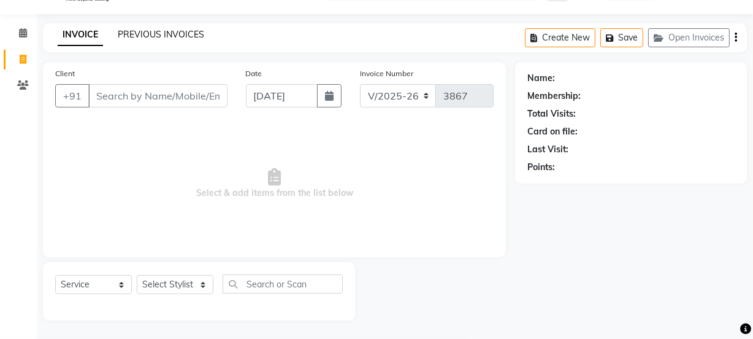
click at [166, 37] on link "PREVIOUS INVOICES" at bounding box center [161, 34] width 86 height 11
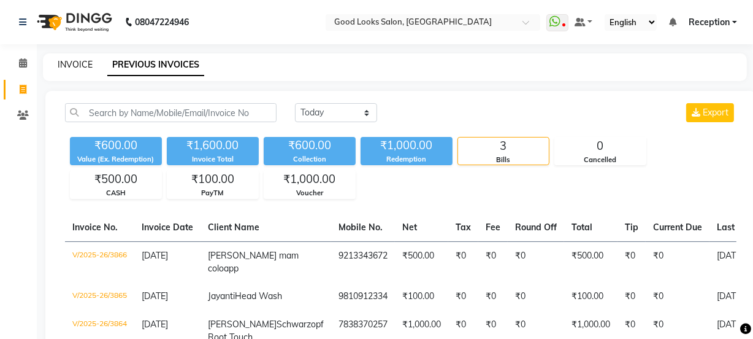
click at [82, 67] on link "INVOICE" at bounding box center [75, 64] width 35 height 11
select select "4230"
select select "service"
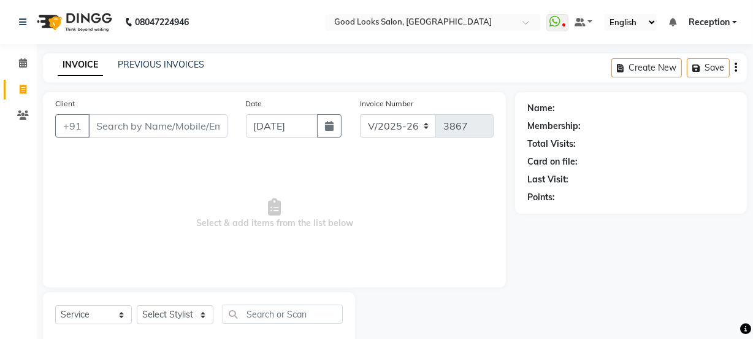
scroll to position [31, 0]
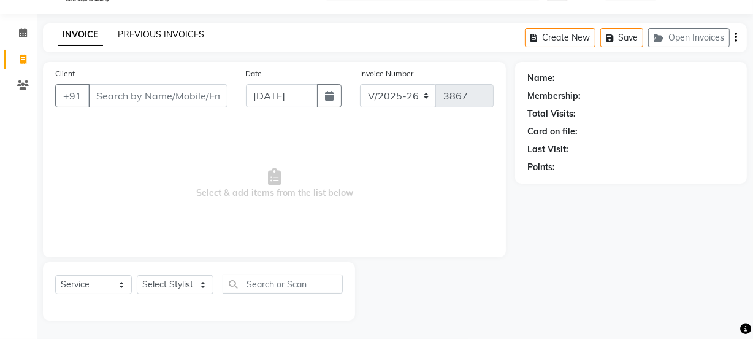
click at [128, 34] on link "PREVIOUS INVOICES" at bounding box center [161, 34] width 86 height 11
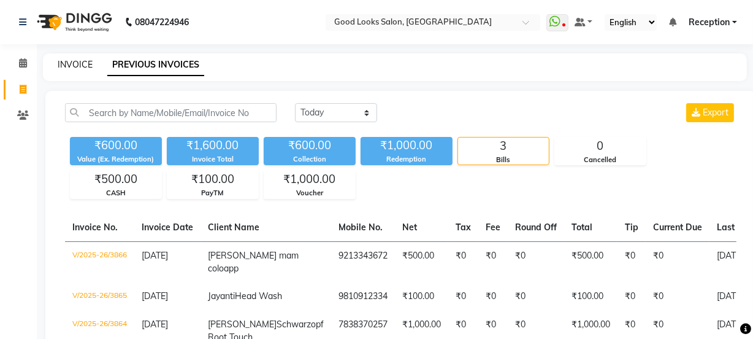
click at [77, 60] on link "INVOICE" at bounding box center [75, 64] width 35 height 11
select select "service"
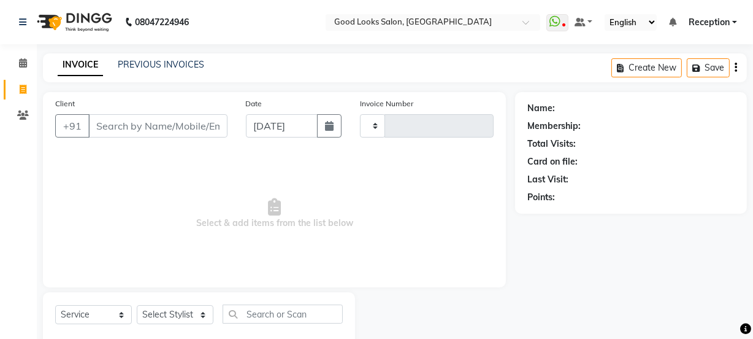
type input "3867"
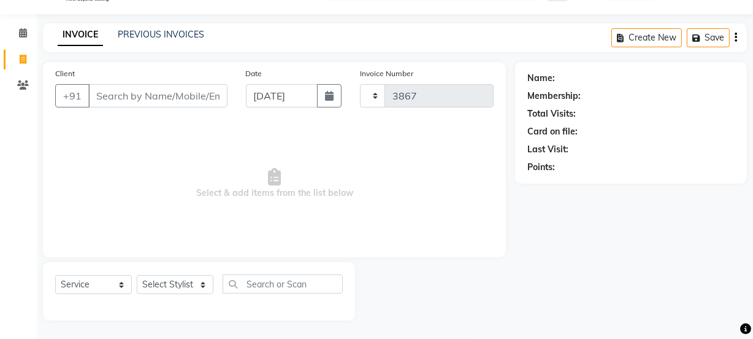
select select "4230"
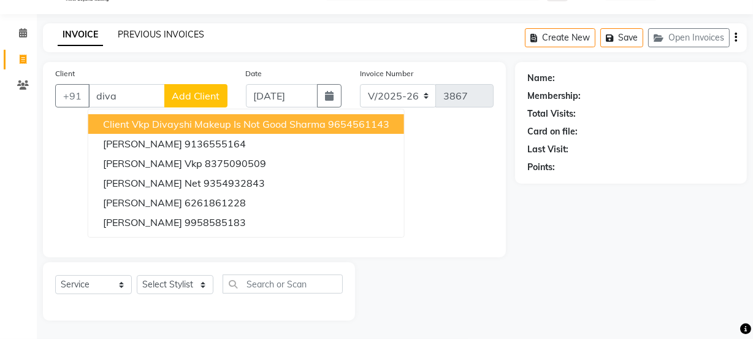
type input "diva"
click at [137, 29] on link "PREVIOUS INVOICES" at bounding box center [161, 34] width 86 height 11
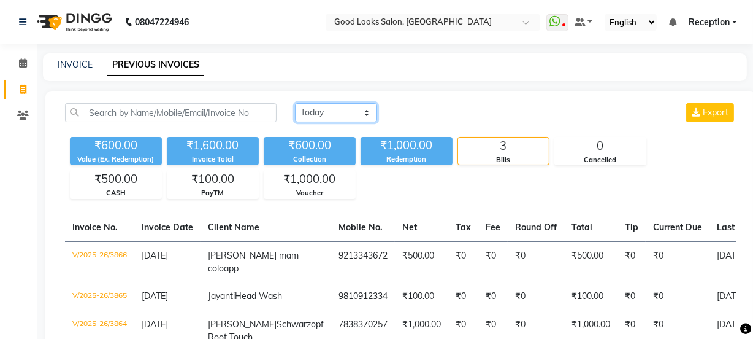
click at [351, 110] on select "[DATE] [DATE] Custom Range" at bounding box center [336, 112] width 82 height 19
select select "range"
click at [295, 103] on select "[DATE] [DATE] Custom Range" at bounding box center [336, 112] width 82 height 19
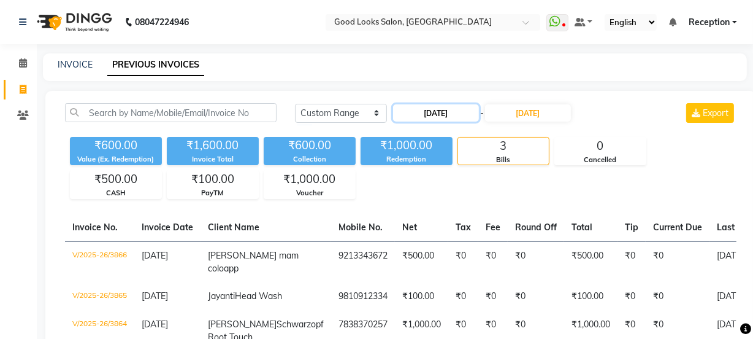
click at [454, 118] on input "[DATE]" at bounding box center [436, 112] width 86 height 17
select select "9"
select select "2025"
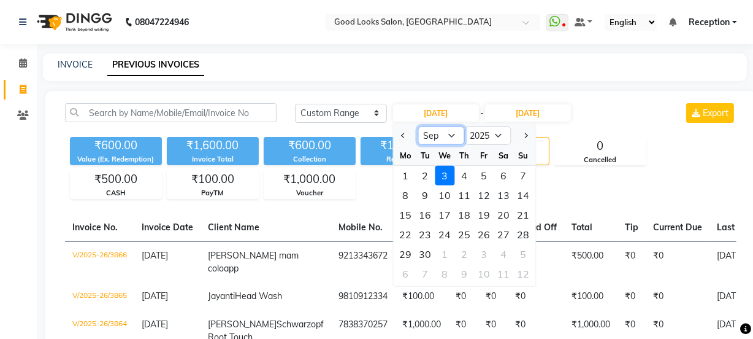
click at [434, 137] on select "Jan Feb Mar Apr May Jun [DATE] Aug Sep Oct Nov Dec" at bounding box center [441, 135] width 47 height 18
select select "8"
click at [418, 126] on select "Jan Feb Mar Apr May Jun [DATE] Aug Sep Oct Nov Dec" at bounding box center [441, 135] width 47 height 18
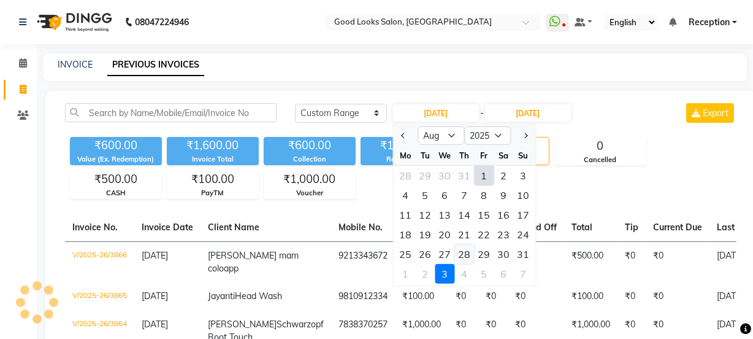
click at [464, 250] on div "28" at bounding box center [465, 254] width 20 height 20
type input "[DATE]"
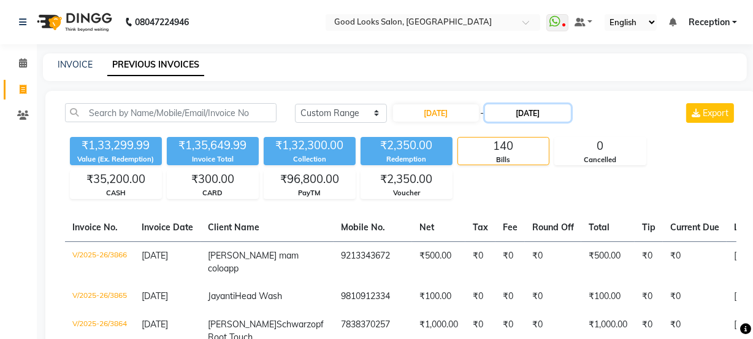
click at [543, 114] on input "[DATE]" at bounding box center [528, 112] width 86 height 17
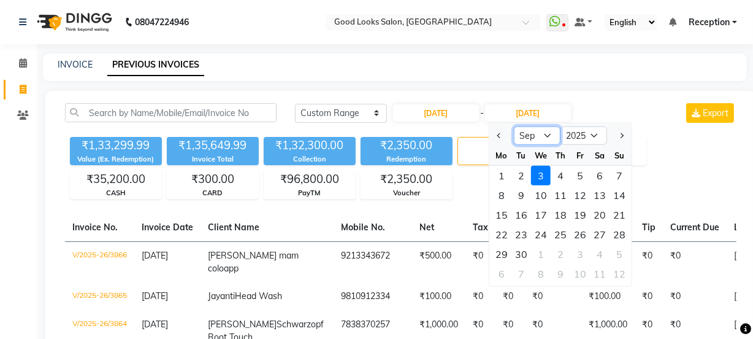
click at [531, 139] on select "Aug Sep Oct Nov Dec" at bounding box center [537, 135] width 47 height 18
select select "8"
click at [514, 126] on select "Aug Sep Oct Nov Dec" at bounding box center [537, 135] width 47 height 18
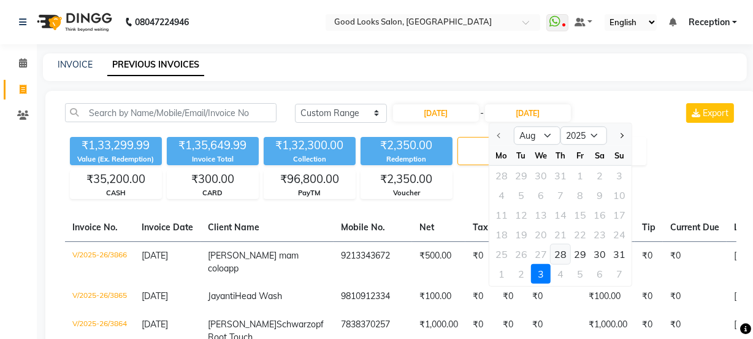
click at [565, 249] on div "28" at bounding box center [561, 254] width 20 height 20
type input "[DATE]"
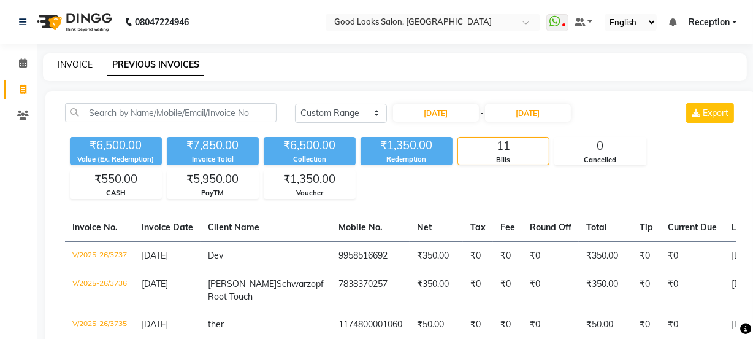
click at [86, 65] on link "INVOICE" at bounding box center [75, 64] width 35 height 11
select select "service"
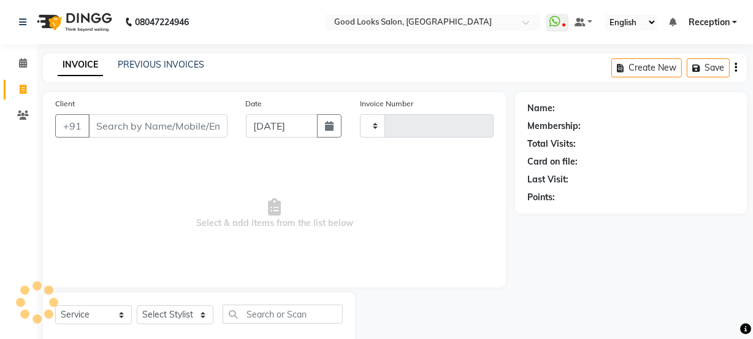
scroll to position [31, 0]
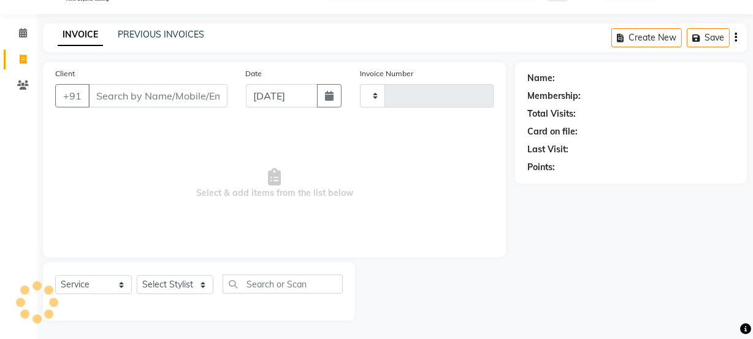
type input "3867"
select select "4230"
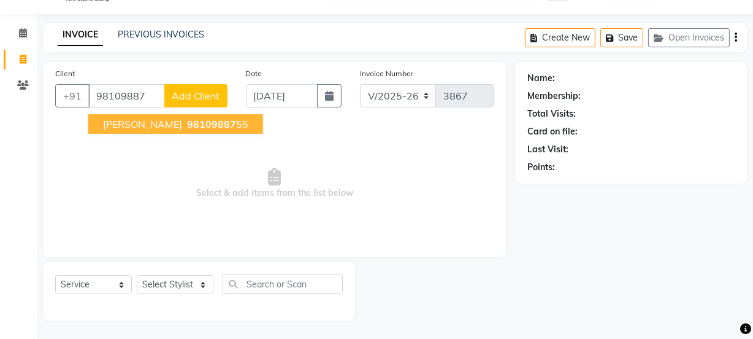
click at [137, 128] on span "[PERSON_NAME]" at bounding box center [142, 124] width 79 height 12
type input "9810988755"
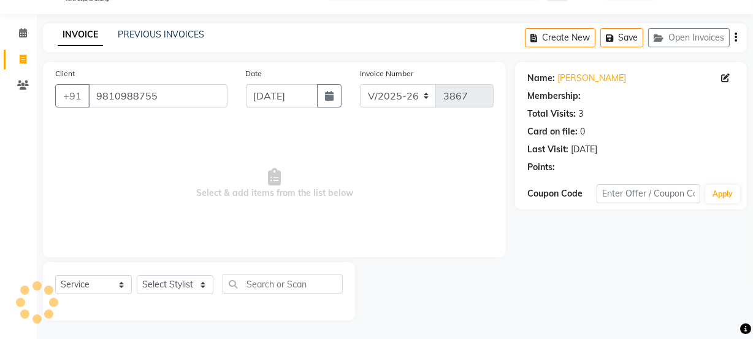
select select "1: Object"
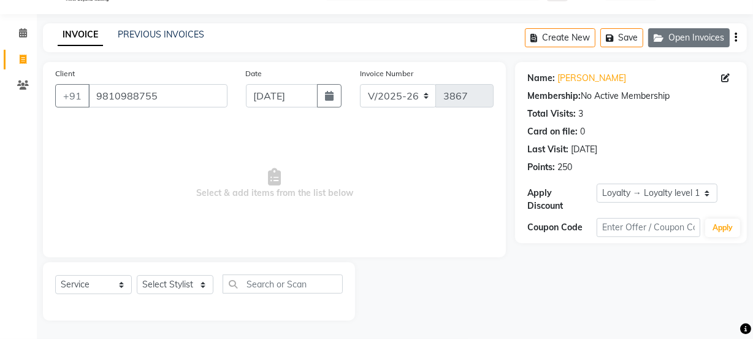
click at [681, 36] on button "Open Invoices" at bounding box center [689, 37] width 82 height 19
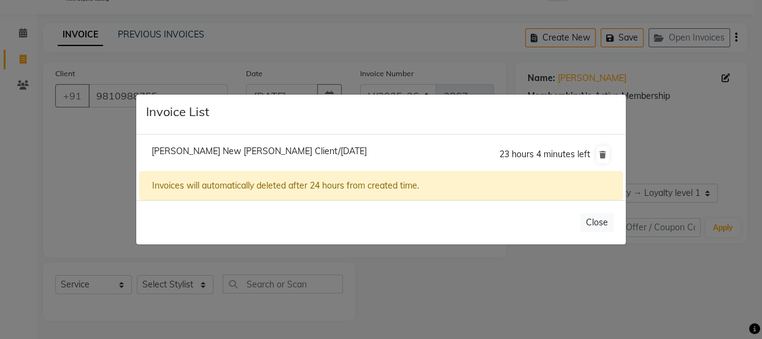
click at [434, 279] on ngb-modal-window "Invoice List [PERSON_NAME] New [PERSON_NAME] Client/[DATE] 23 hours 4 minutes l…" at bounding box center [381, 169] width 762 height 339
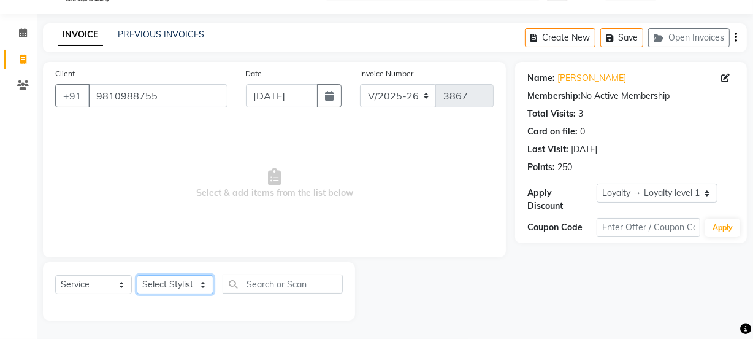
click at [181, 283] on select "Select Stylist [PERSON_NAME] Manager [PERSON_NAME] Pooja [PERSON_NAME] Raman 2 …" at bounding box center [175, 284] width 77 height 19
select select "70835"
click at [137, 275] on select "Select Stylist [PERSON_NAME] Manager [PERSON_NAME] Pooja [PERSON_NAME] Raman 2 …" at bounding box center [175, 284] width 77 height 19
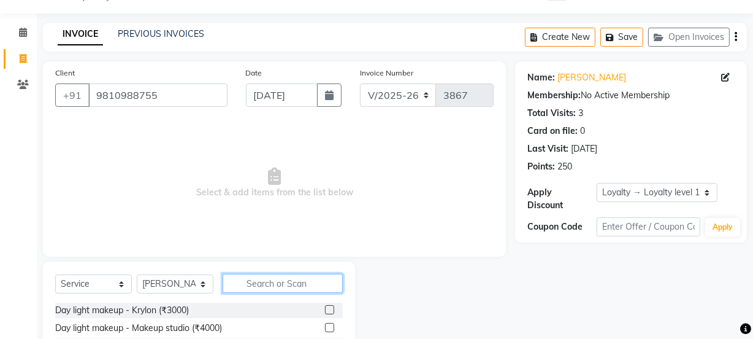
click at [280, 292] on input "text" at bounding box center [283, 283] width 120 height 19
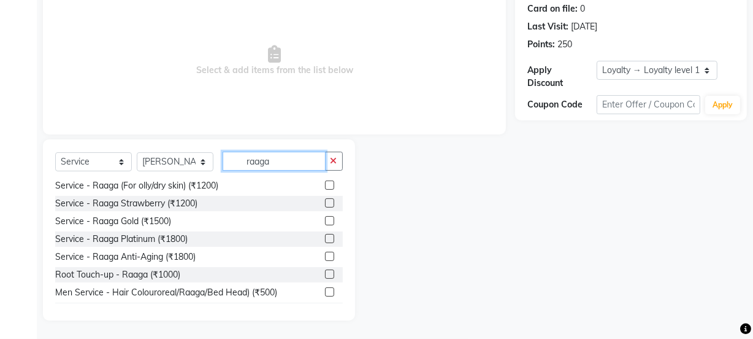
scroll to position [144, 0]
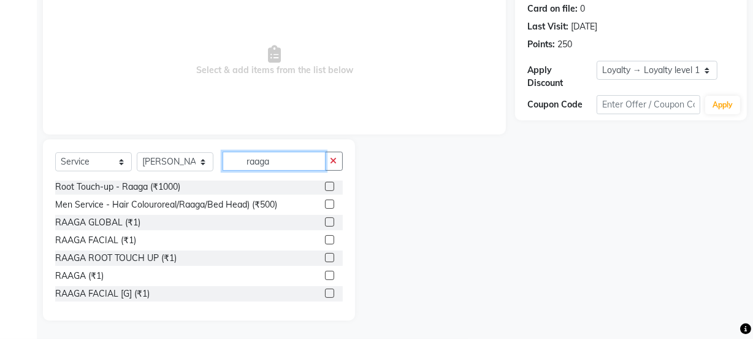
type input "raaga"
click at [325, 242] on label at bounding box center [329, 239] width 9 height 9
click at [325, 242] on input "checkbox" at bounding box center [329, 240] width 8 height 8
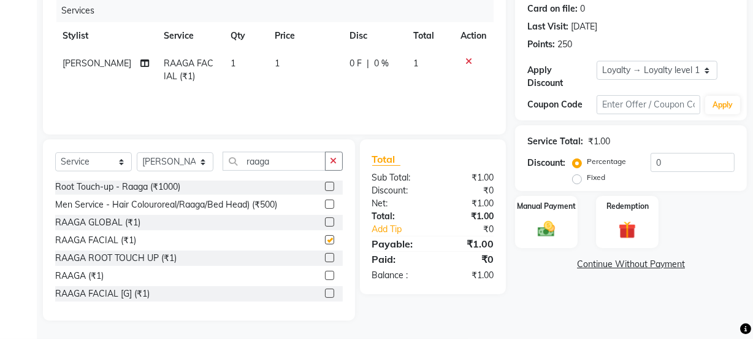
drag, startPoint x: 321, startPoint y: 109, endPoint x: 321, endPoint y: 75, distance: 33.7
click at [321, 99] on div "Services Stylist Service Qty Price Disc Total Action [PERSON_NAME] RAAGA FACIAL…" at bounding box center [274, 60] width 439 height 123
checkbox input "false"
click at [321, 75] on td "1" at bounding box center [304, 70] width 75 height 40
select select "70835"
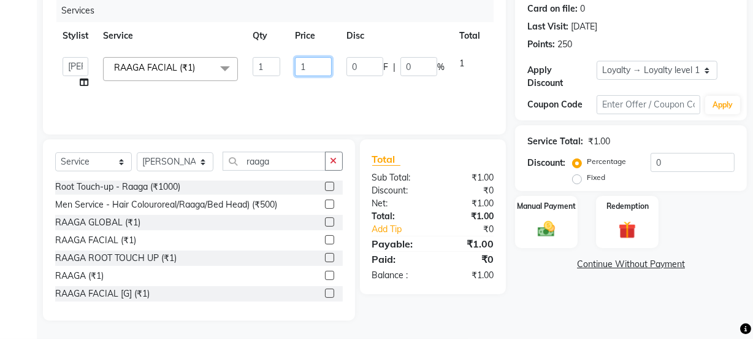
click at [323, 67] on input "1" at bounding box center [313, 66] width 37 height 19
click at [310, 67] on input "1500" at bounding box center [313, 66] width 37 height 19
type input "1000"
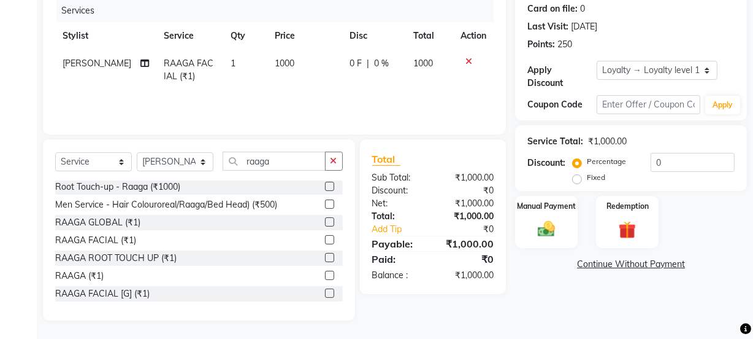
click at [312, 83] on td "1000" at bounding box center [304, 70] width 75 height 40
select select "70835"
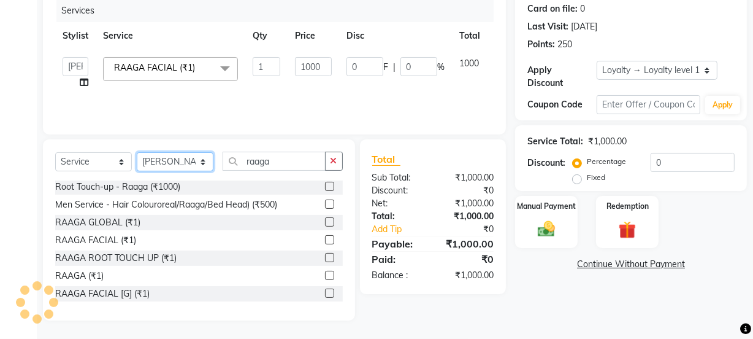
click at [151, 158] on select "Select Stylist [PERSON_NAME] Manager [PERSON_NAME] Pooja [PERSON_NAME] Raman 2 …" at bounding box center [175, 161] width 77 height 19
select select "22725"
click at [137, 152] on select "Select Stylist [PERSON_NAME] Manager [PERSON_NAME] Pooja [PERSON_NAME] Raman 2 …" at bounding box center [175, 161] width 77 height 19
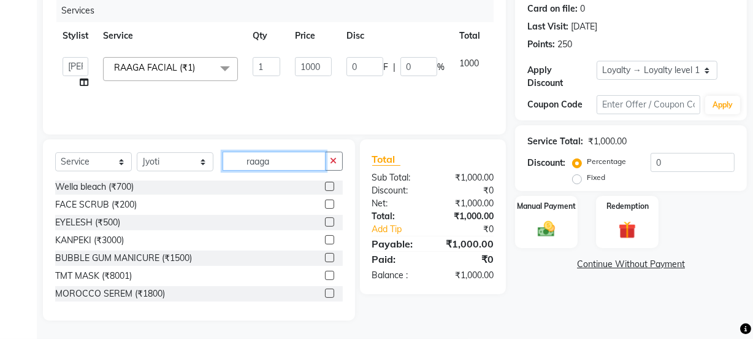
drag, startPoint x: 273, startPoint y: 161, endPoint x: 166, endPoint y: 142, distance: 109.1
click at [166, 142] on div "Select Service Product Membership Package Voucher Prepaid Gift Card Select Styl…" at bounding box center [199, 229] width 312 height 181
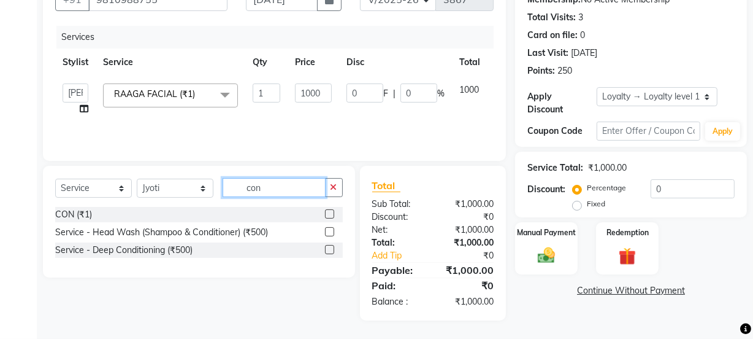
scroll to position [0, 0]
type input "con"
click at [328, 214] on label at bounding box center [329, 213] width 9 height 9
click at [328, 214] on input "checkbox" at bounding box center [329, 214] width 8 height 8
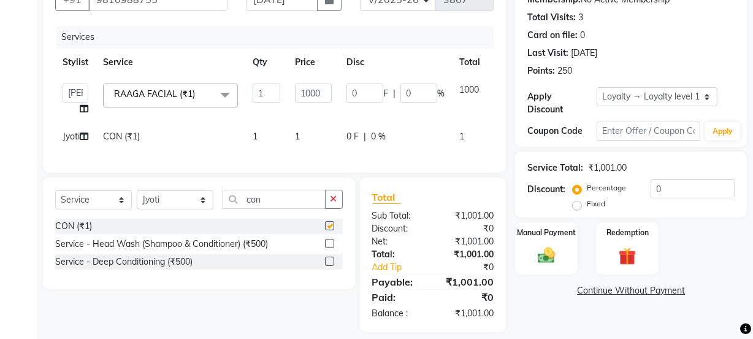
click at [308, 140] on td "1" at bounding box center [314, 137] width 52 height 28
checkbox input "false"
select select "22725"
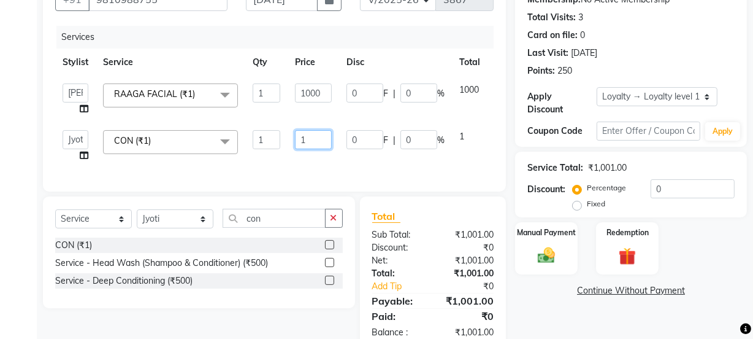
drag, startPoint x: 311, startPoint y: 136, endPoint x: 283, endPoint y: 134, distance: 28.3
click at [283, 134] on tr "[PERSON_NAME] Manager [PERSON_NAME] [PERSON_NAME] Raman 2 Reception [PERSON_NAM…" at bounding box center [291, 146] width 473 height 47
type input "500"
click at [297, 172] on div "Services Stylist Service Qty Price Disc Total Action [PERSON_NAME] Manager [PER…" at bounding box center [274, 102] width 439 height 153
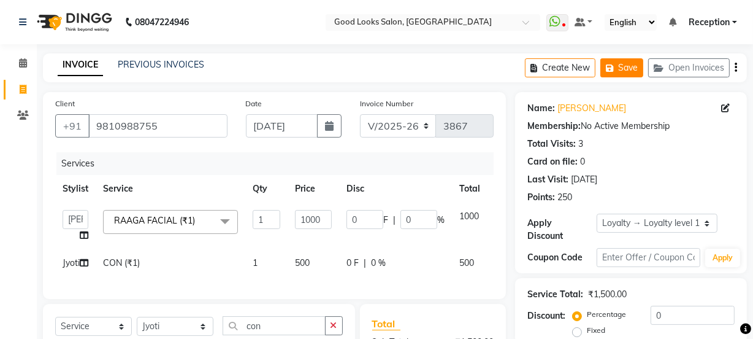
click at [619, 66] on button "Save" at bounding box center [621, 67] width 43 height 19
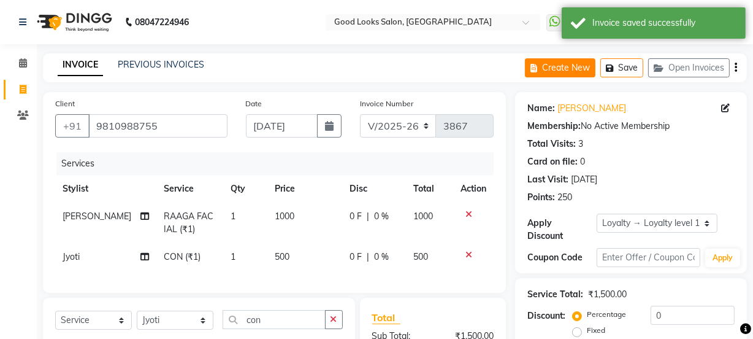
click at [541, 65] on icon "button" at bounding box center [537, 68] width 12 height 9
select select "service"
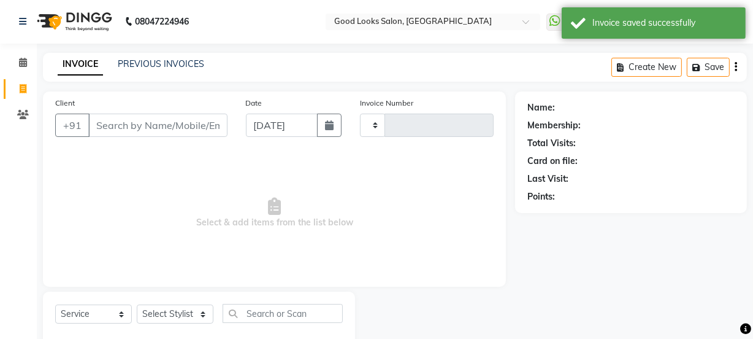
type input "3867"
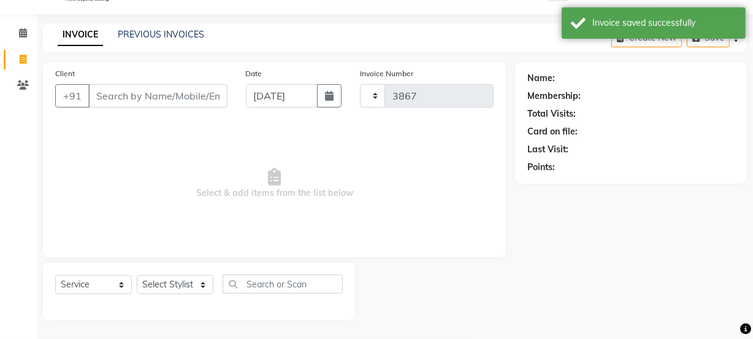
select select "4230"
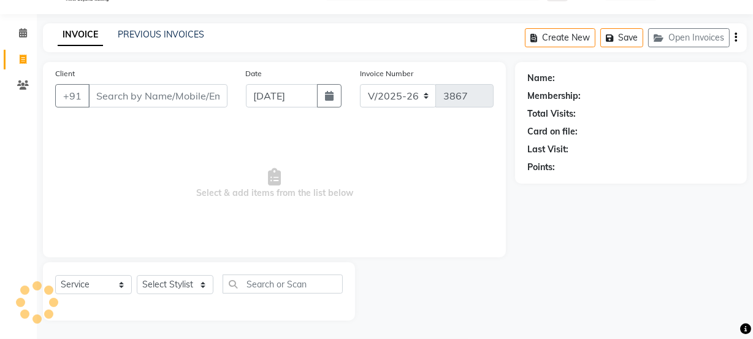
click at [168, 26] on div "INVOICE PREVIOUS INVOICES Create New Save Open Invoices" at bounding box center [395, 37] width 704 height 29
click at [168, 28] on div "PREVIOUS INVOICES" at bounding box center [161, 34] width 86 height 13
click at [118, 35] on link "PREVIOUS INVOICES" at bounding box center [161, 34] width 86 height 11
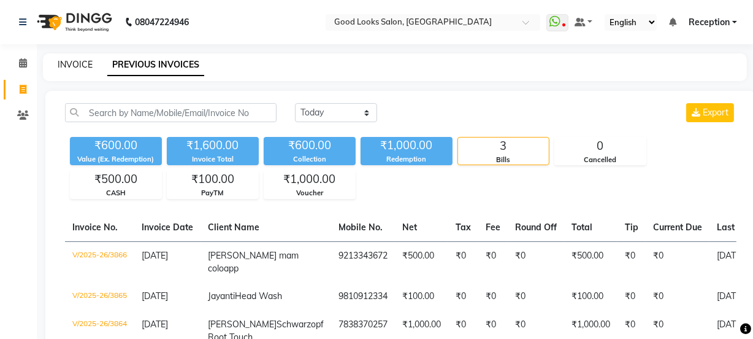
click at [68, 65] on link "INVOICE" at bounding box center [75, 64] width 35 height 11
select select "service"
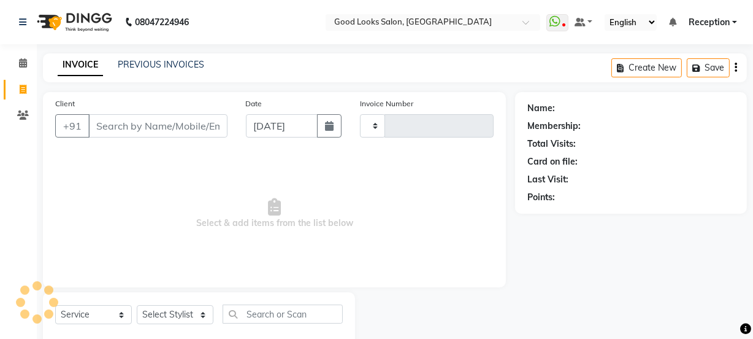
scroll to position [31, 0]
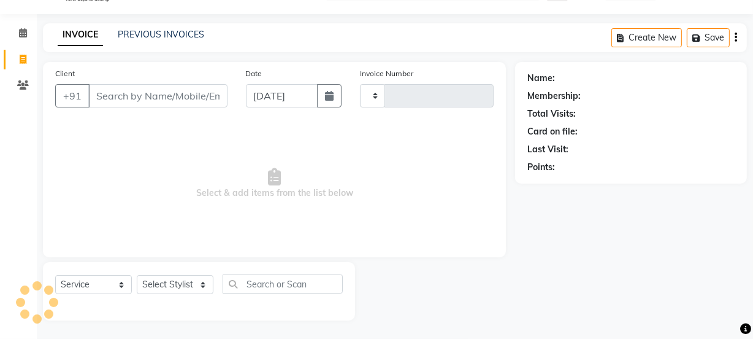
type input "3867"
select select "4230"
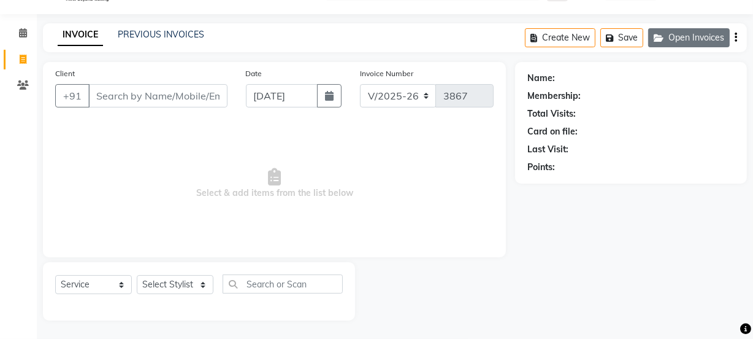
click at [675, 32] on button "Open Invoices" at bounding box center [689, 37] width 82 height 19
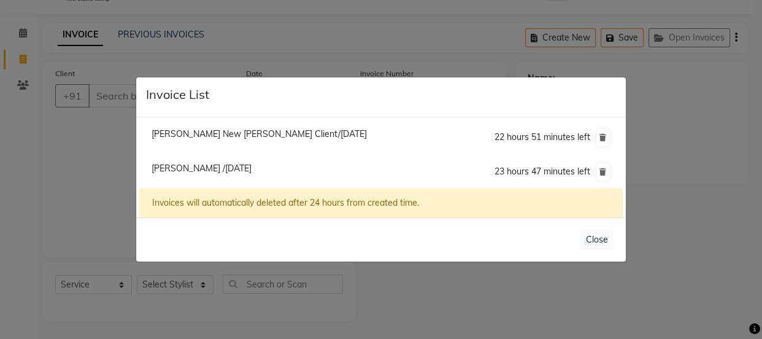
click at [267, 131] on span "[PERSON_NAME] New [PERSON_NAME] Client/[DATE]" at bounding box center [258, 133] width 215 height 11
type input "9090790251"
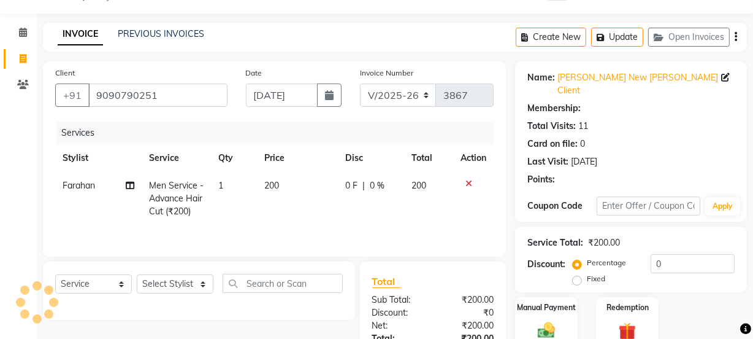
select select "1: Object"
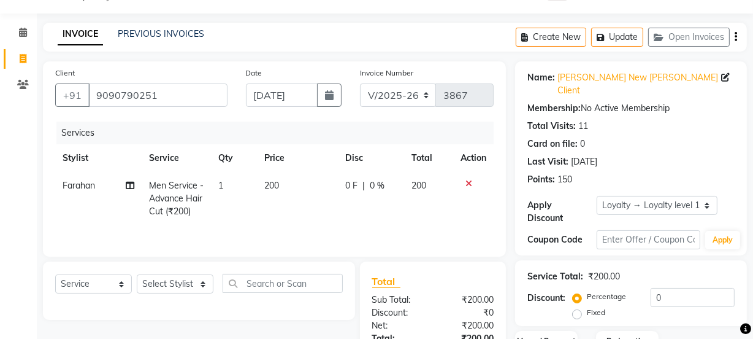
click at [176, 298] on div "Select Service Product Membership Package Voucher Prepaid Gift Card Select Styl…" at bounding box center [199, 288] width 288 height 29
click at [177, 288] on select "Select Stylist [PERSON_NAME] Manager [PERSON_NAME] Pooja [PERSON_NAME] Raman 2 …" at bounding box center [175, 283] width 77 height 19
select select "89434"
click at [137, 274] on select "Select Stylist [PERSON_NAME] Manager [PERSON_NAME] Pooja [PERSON_NAME] Raman 2 …" at bounding box center [175, 283] width 77 height 19
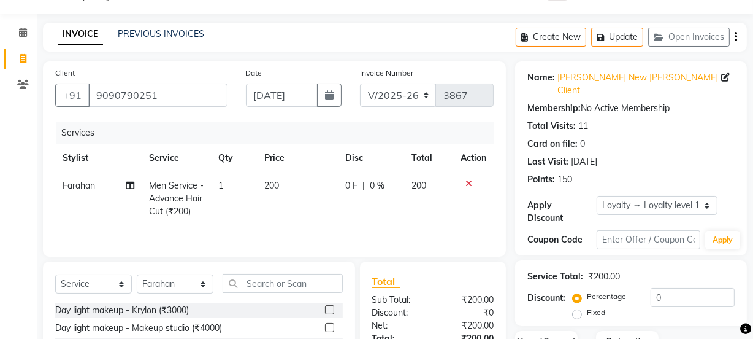
drag, startPoint x: 262, startPoint y: 262, endPoint x: 266, endPoint y: 284, distance: 21.8
click at [265, 282] on input "text" at bounding box center [283, 283] width 120 height 19
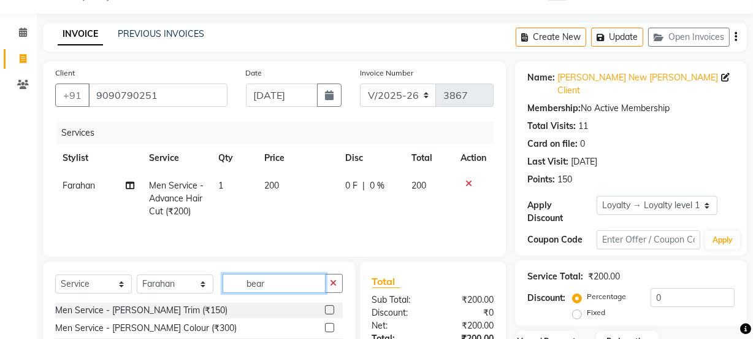
type input "bear"
click at [336, 307] on div at bounding box center [334, 309] width 18 height 15
drag, startPoint x: 317, startPoint y: 316, endPoint x: 329, endPoint y: 307, distance: 15.3
click at [318, 316] on div "Men Service - [PERSON_NAME] Trim (₹150)" at bounding box center [199, 309] width 288 height 15
click at [329, 307] on label at bounding box center [329, 309] width 9 height 9
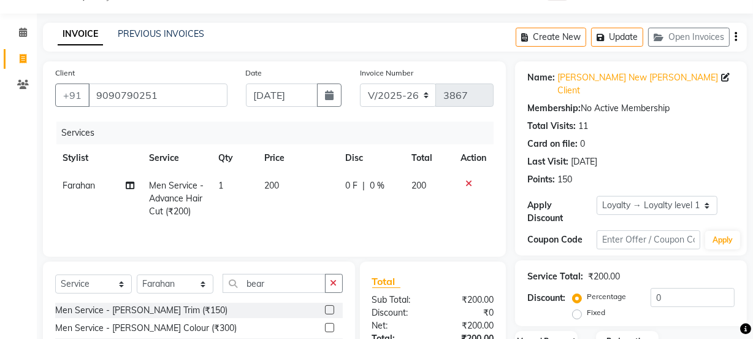
click at [329, 307] on input "checkbox" at bounding box center [329, 310] width 8 height 8
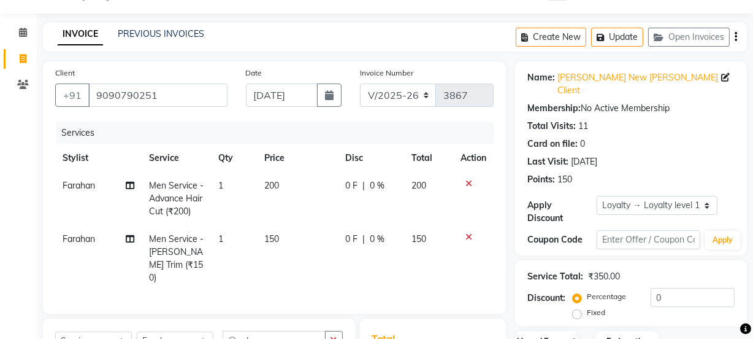
scroll to position [178, 0]
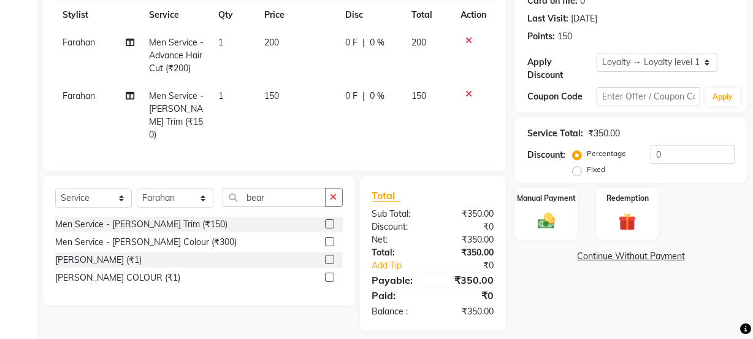
checkbox input "false"
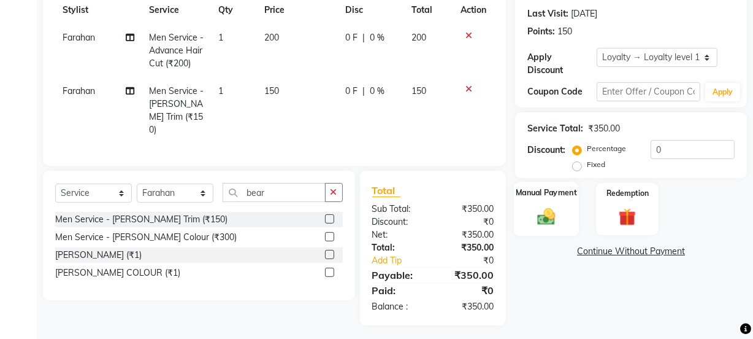
click at [518, 210] on div "Manual Payment" at bounding box center [546, 209] width 65 height 55
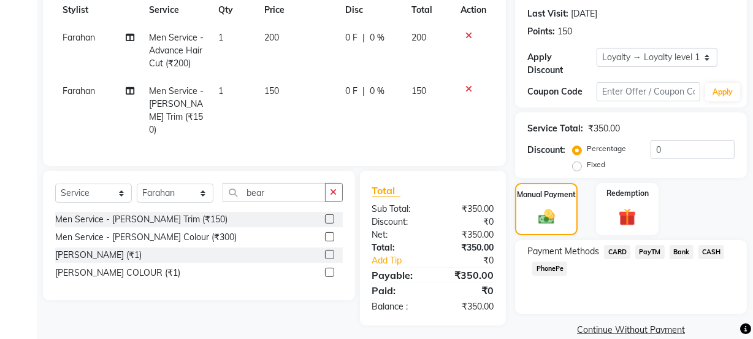
click at [644, 245] on span "PayTM" at bounding box center [649, 252] width 29 height 14
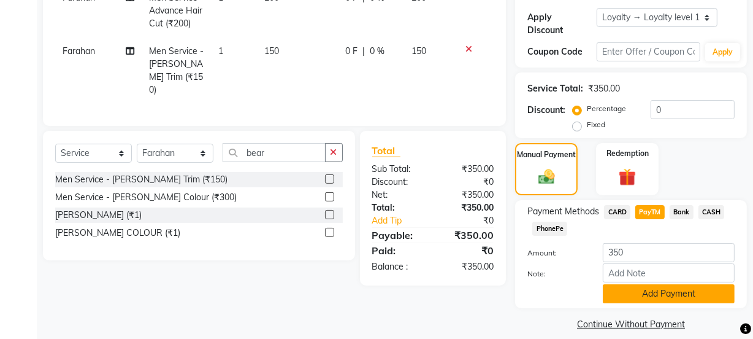
click at [656, 284] on button "Add Payment" at bounding box center [669, 293] width 132 height 19
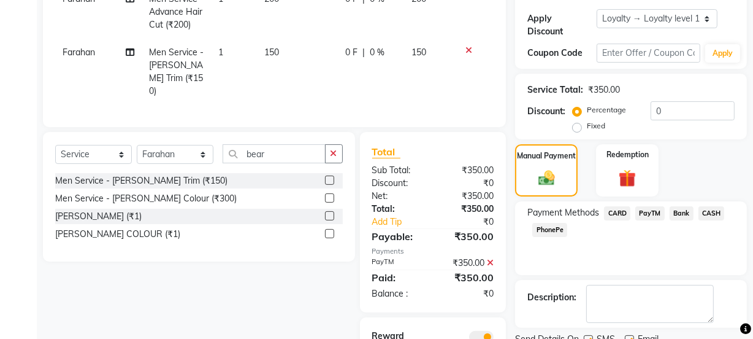
scroll to position [303, 0]
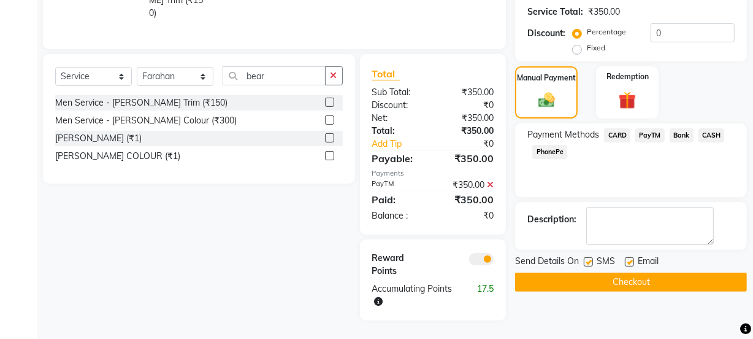
click at [630, 257] on label at bounding box center [629, 261] width 9 height 9
click at [630, 258] on input "checkbox" at bounding box center [629, 262] width 8 height 8
checkbox input "false"
click at [592, 257] on label at bounding box center [588, 261] width 9 height 9
click at [592, 258] on input "checkbox" at bounding box center [588, 262] width 8 height 8
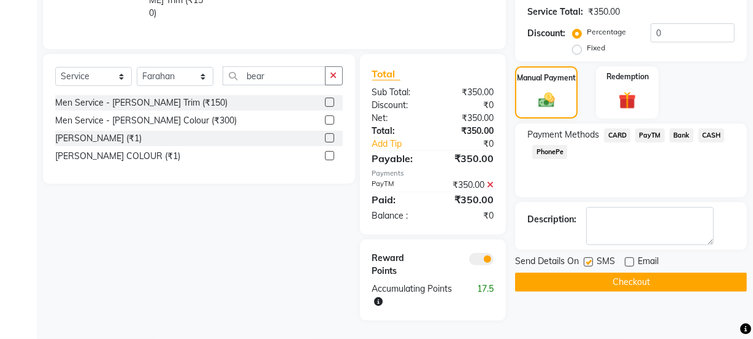
checkbox input "false"
click at [600, 272] on button "Checkout" at bounding box center [631, 281] width 232 height 19
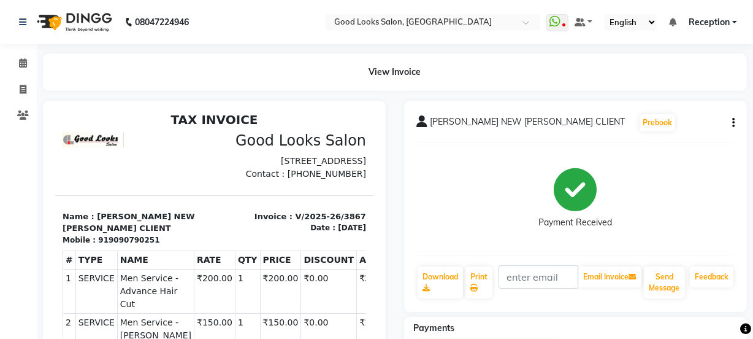
scroll to position [10, 0]
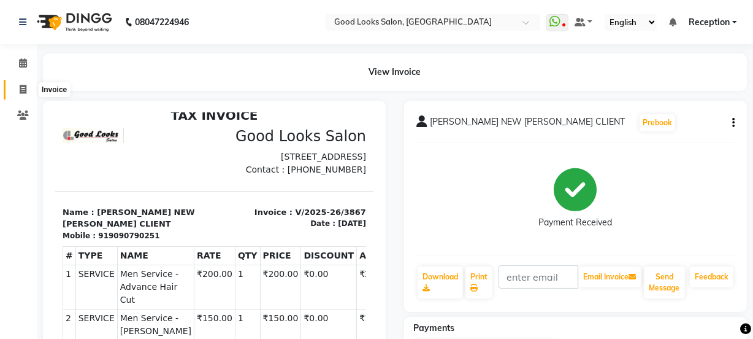
click at [25, 91] on icon at bounding box center [23, 89] width 7 height 9
select select "service"
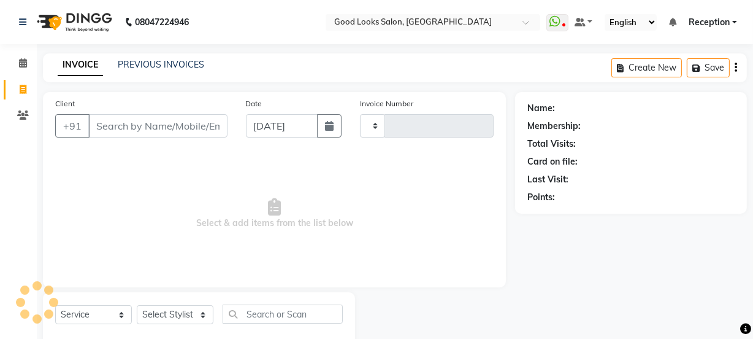
type input "3868"
select select "4230"
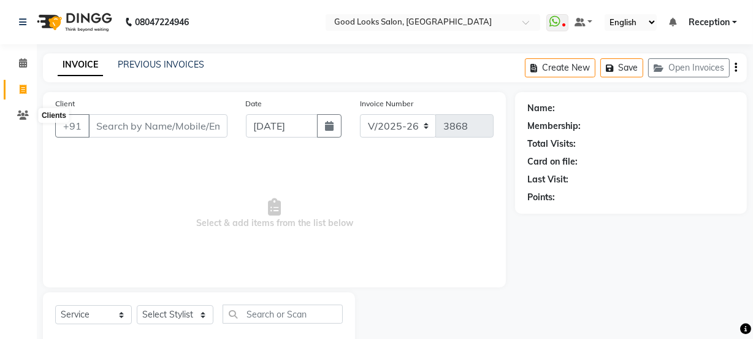
scroll to position [31, 0]
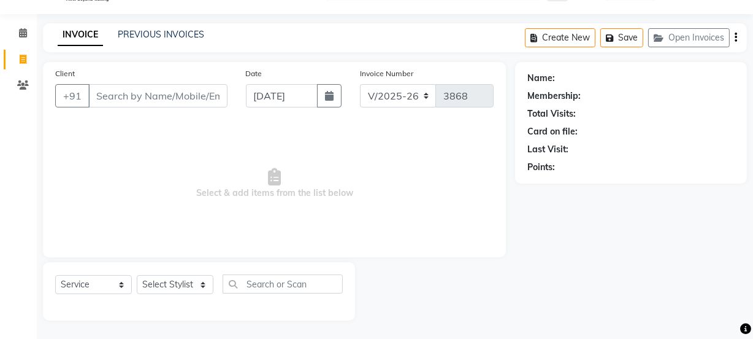
click at [119, 99] on input "Client" at bounding box center [157, 95] width 139 height 23
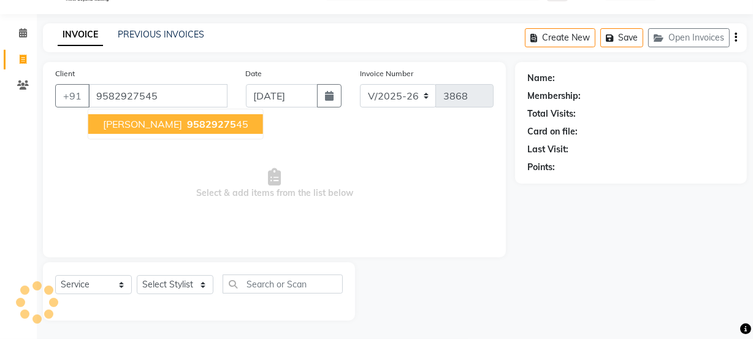
type input "9582927545"
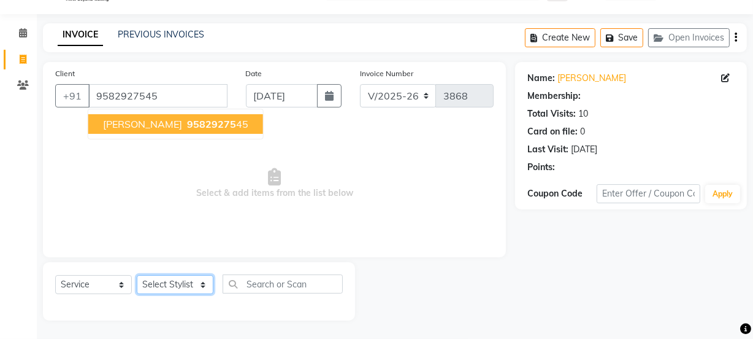
select select "1: Object"
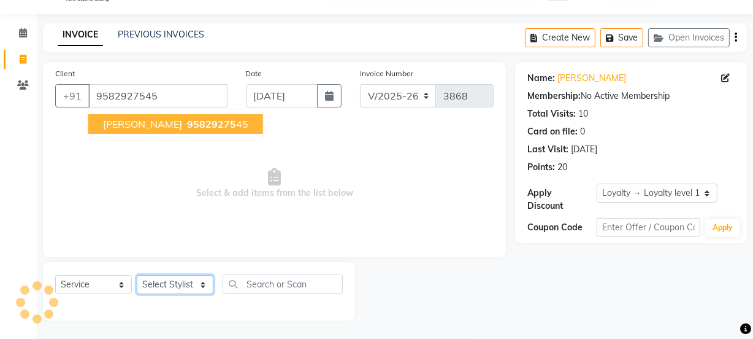
click at [197, 282] on select "Select Stylist [PERSON_NAME] Manager [PERSON_NAME] Pooja [PERSON_NAME] Raman 2 …" at bounding box center [175, 284] width 77 height 19
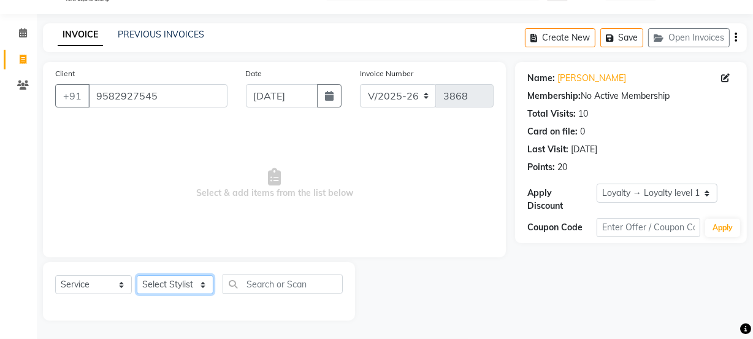
select select "89147"
click at [137, 275] on select "Select Stylist [PERSON_NAME] Manager [PERSON_NAME] Pooja [PERSON_NAME] Raman 2 …" at bounding box center [175, 284] width 77 height 19
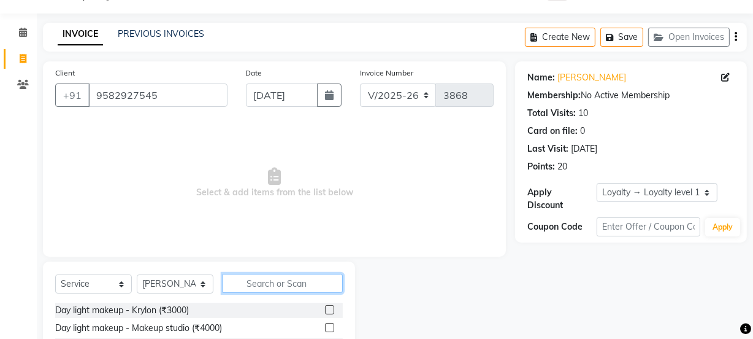
click at [270, 282] on input "text" at bounding box center [283, 283] width 120 height 19
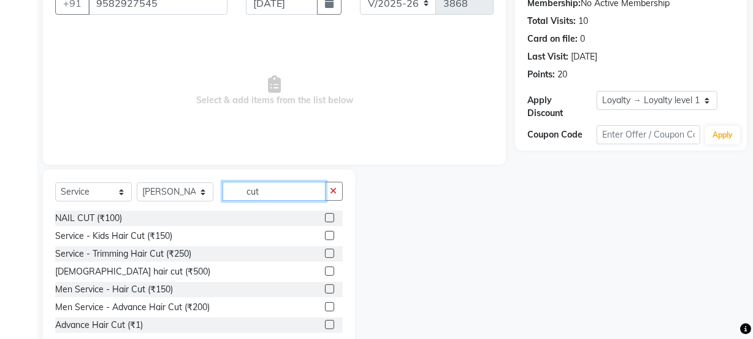
scroll to position [153, 0]
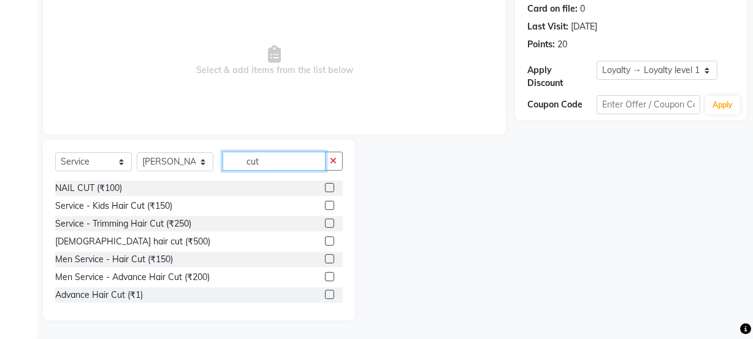
type input "cut"
click at [325, 274] on label at bounding box center [329, 276] width 9 height 9
click at [325, 274] on input "checkbox" at bounding box center [329, 277] width 8 height 8
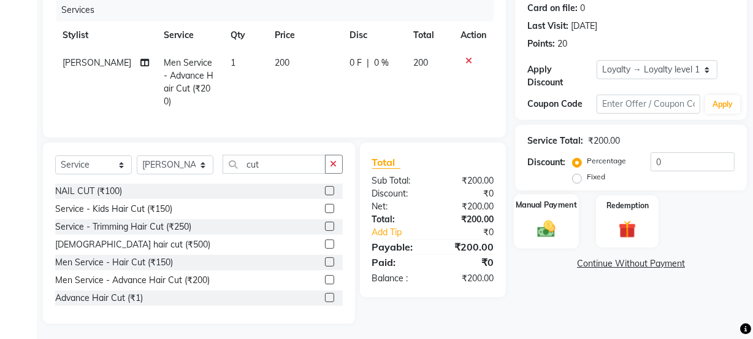
checkbox input "false"
click at [538, 213] on div "Manual Payment" at bounding box center [546, 221] width 65 height 55
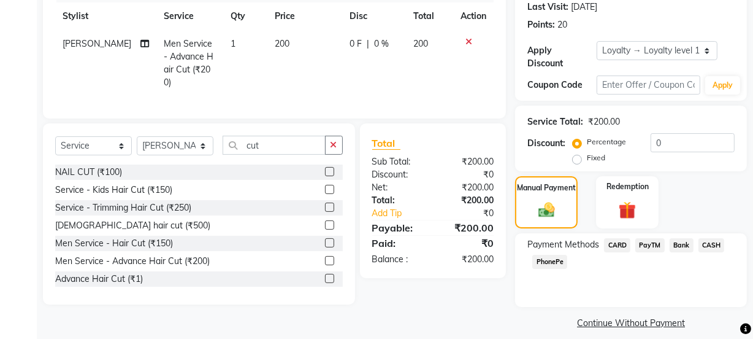
scroll to position [184, 0]
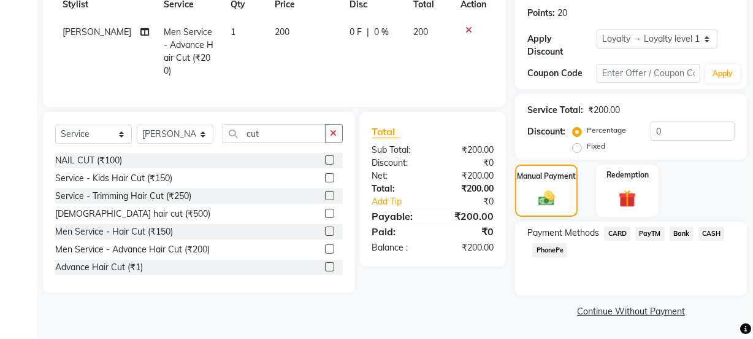
click at [637, 234] on span "PayTM" at bounding box center [649, 233] width 29 height 14
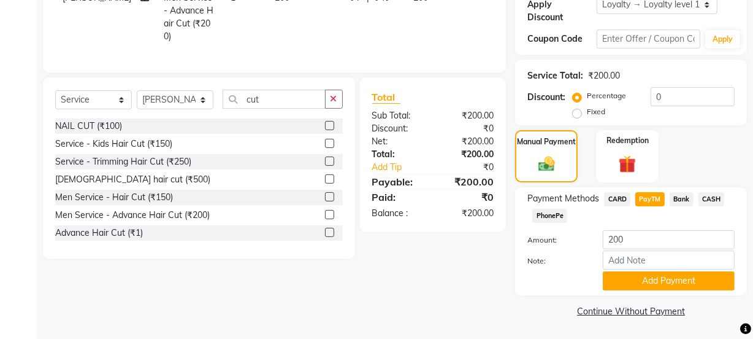
click at [644, 283] on button "Add Payment" at bounding box center [669, 280] width 132 height 19
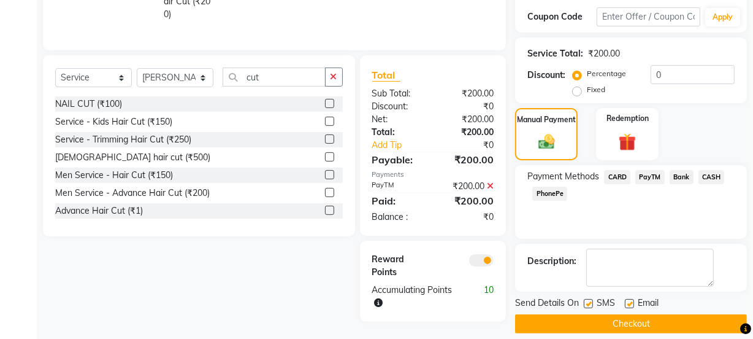
scroll to position [253, 0]
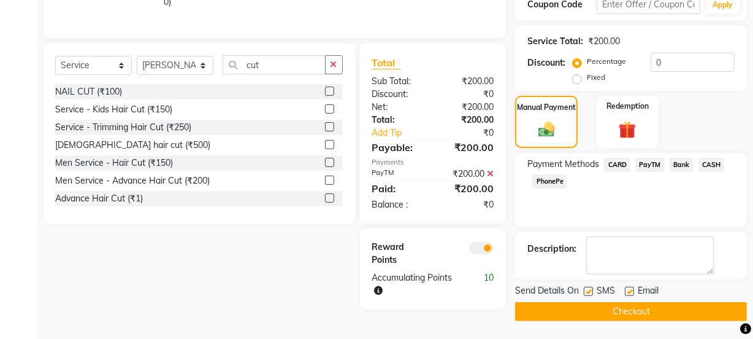
click at [631, 286] on label at bounding box center [629, 290] width 9 height 9
click at [631, 288] on input "checkbox" at bounding box center [629, 292] width 8 height 8
checkbox input "false"
click at [592, 291] on label at bounding box center [588, 290] width 9 height 9
click at [592, 291] on input "checkbox" at bounding box center [588, 292] width 8 height 8
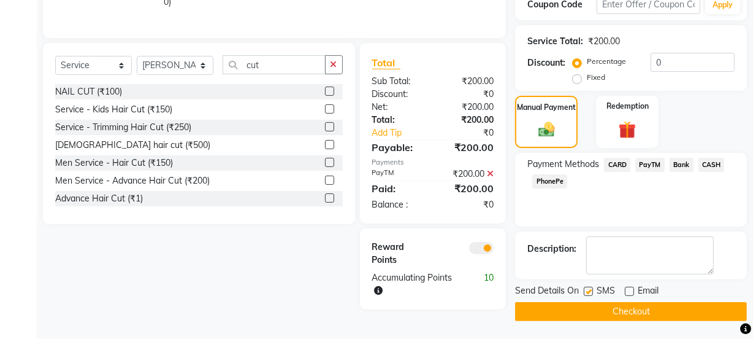
checkbox input "false"
click at [600, 310] on button "Checkout" at bounding box center [631, 311] width 232 height 19
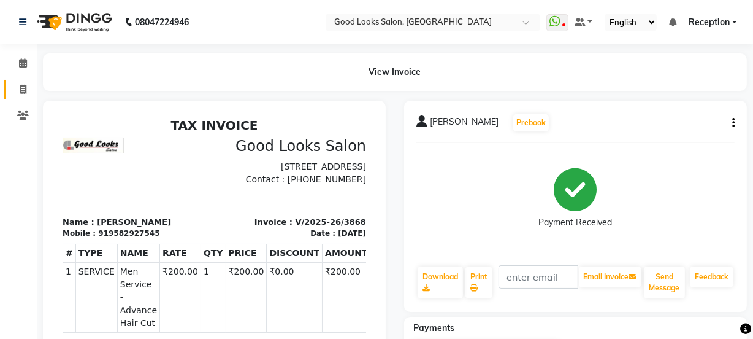
click at [31, 93] on span at bounding box center [22, 90] width 21 height 14
select select "service"
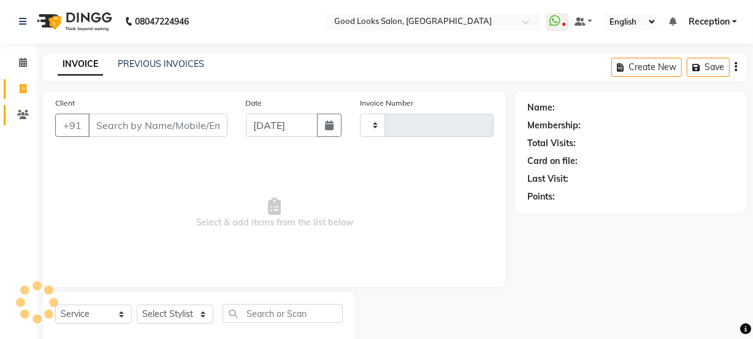
click at [28, 110] on icon at bounding box center [23, 114] width 12 height 9
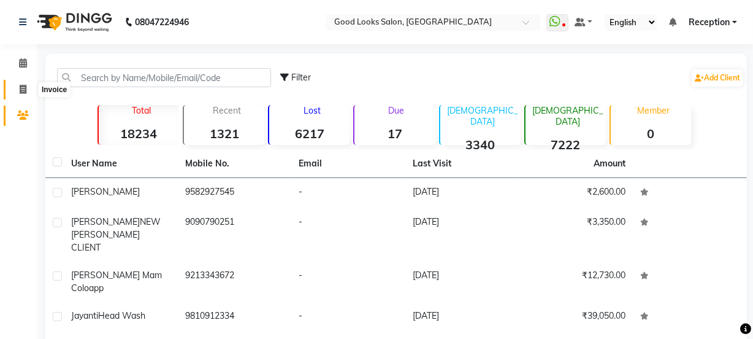
click at [30, 93] on span at bounding box center [22, 90] width 21 height 14
select select "service"
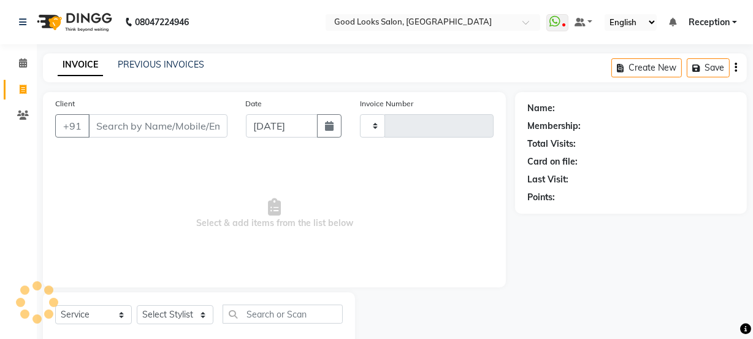
scroll to position [31, 0]
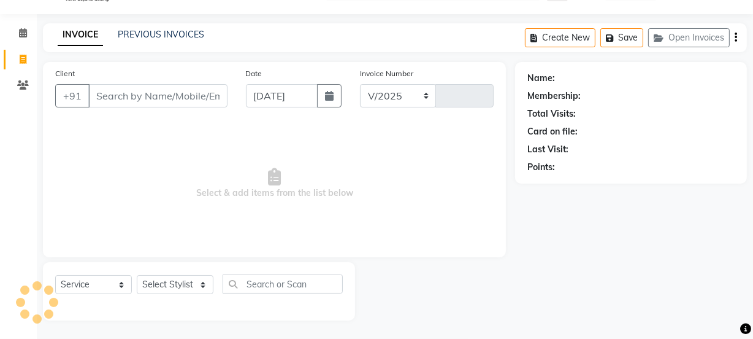
select select "4230"
type input "3869"
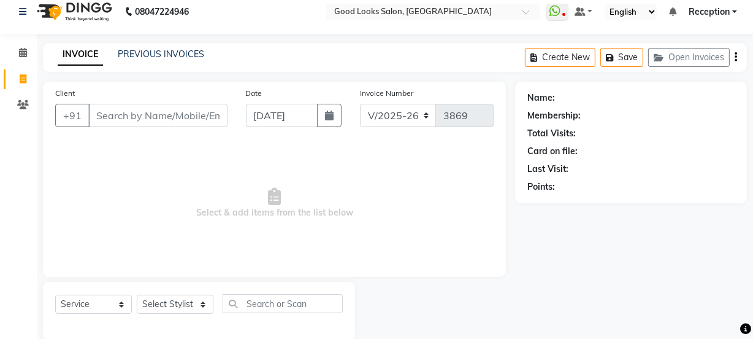
scroll to position [0, 0]
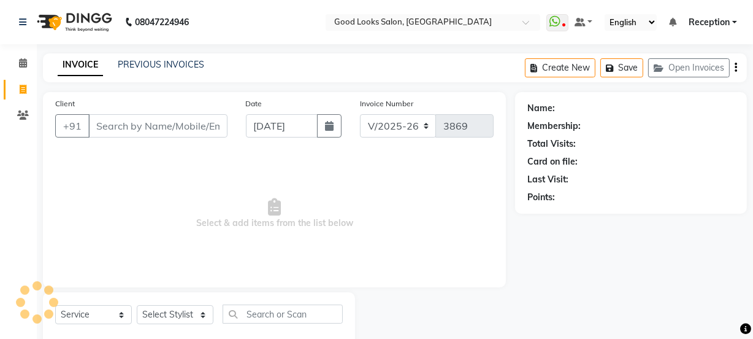
click at [143, 128] on input "Client" at bounding box center [157, 125] width 139 height 23
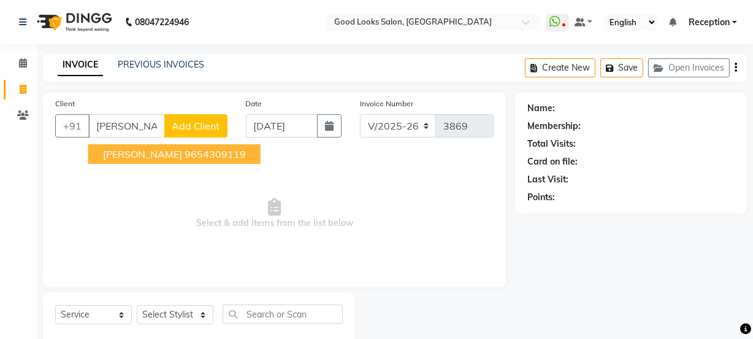
click at [199, 156] on ngb-highlight "9654309119" at bounding box center [215, 154] width 61 height 12
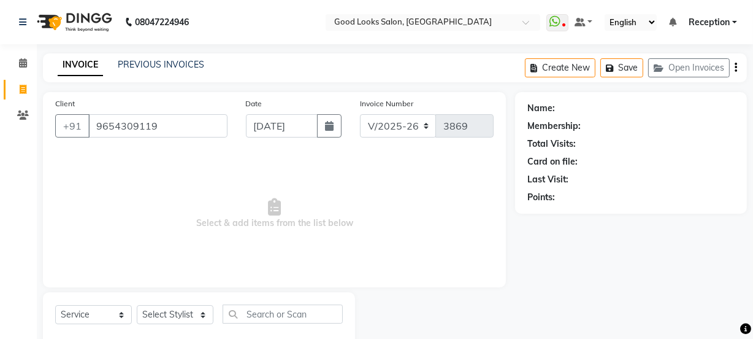
type input "9654309119"
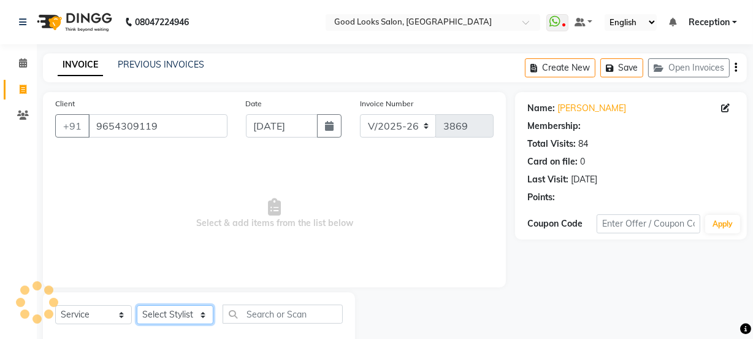
click at [177, 315] on select "Select Stylist [PERSON_NAME] Manager [PERSON_NAME] Pooja [PERSON_NAME] Raman 2 …" at bounding box center [175, 314] width 77 height 19
select select "1: Object"
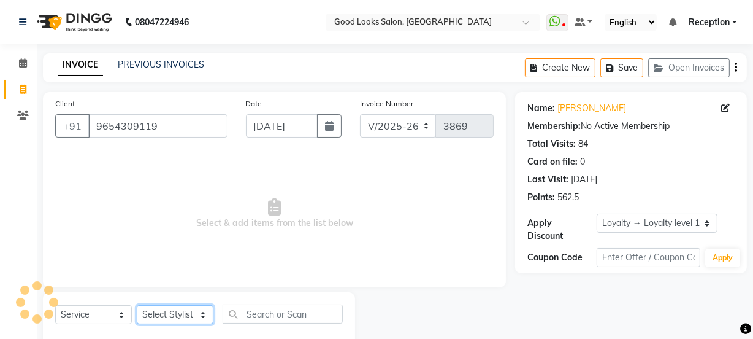
select select "79136"
click at [137, 305] on select "Select Stylist [PERSON_NAME] Manager [PERSON_NAME] Pooja [PERSON_NAME] Raman 2 …" at bounding box center [175, 314] width 77 height 19
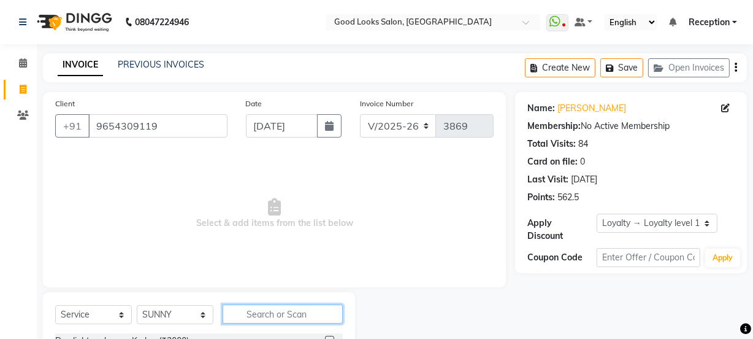
click at [277, 313] on input "text" at bounding box center [283, 313] width 120 height 19
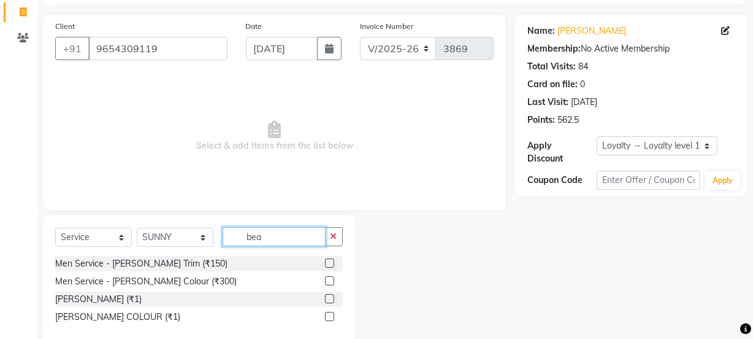
scroll to position [101, 0]
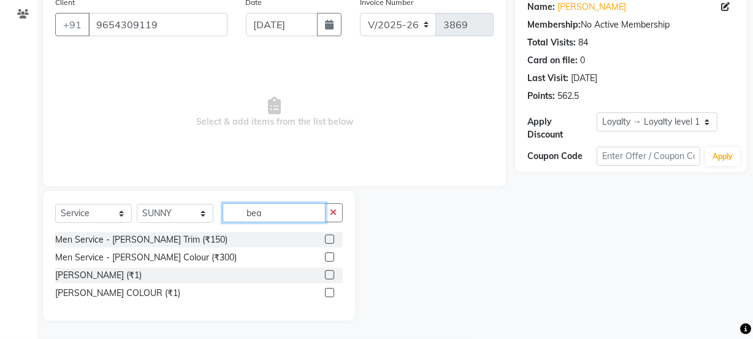
type input "bea"
click at [327, 238] on label at bounding box center [329, 238] width 9 height 9
click at [327, 238] on input "checkbox" at bounding box center [329, 240] width 8 height 8
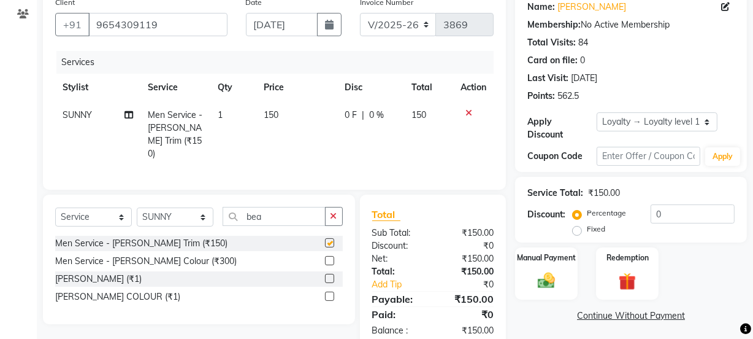
checkbox input "false"
click at [558, 270] on img at bounding box center [546, 280] width 29 height 21
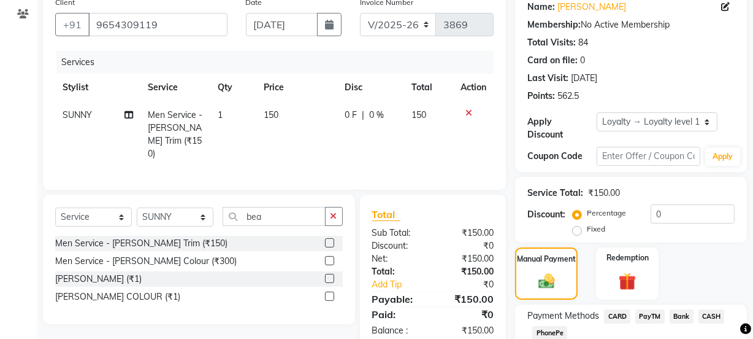
click at [644, 317] on span "PayTM" at bounding box center [649, 316] width 29 height 14
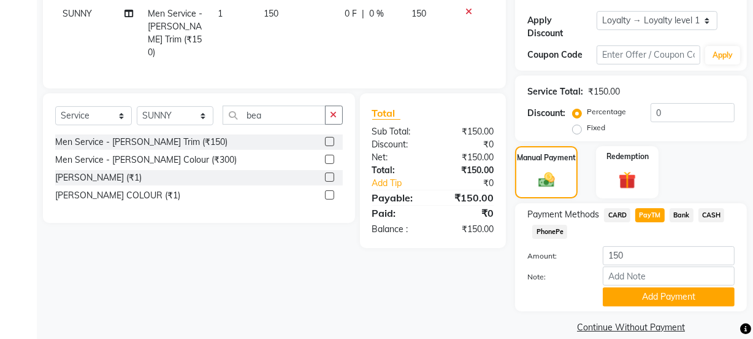
scroll to position [218, 0]
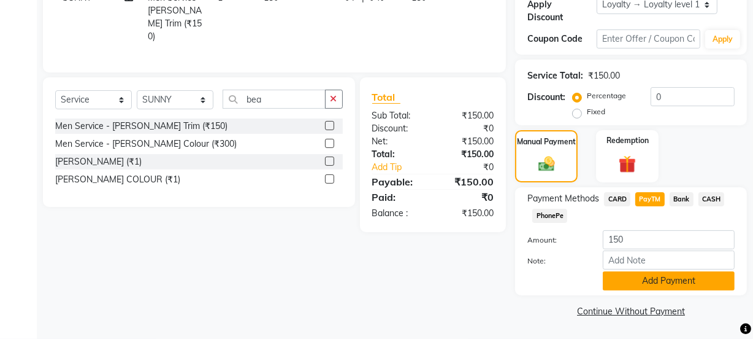
click at [651, 271] on button "Add Payment" at bounding box center [669, 280] width 132 height 19
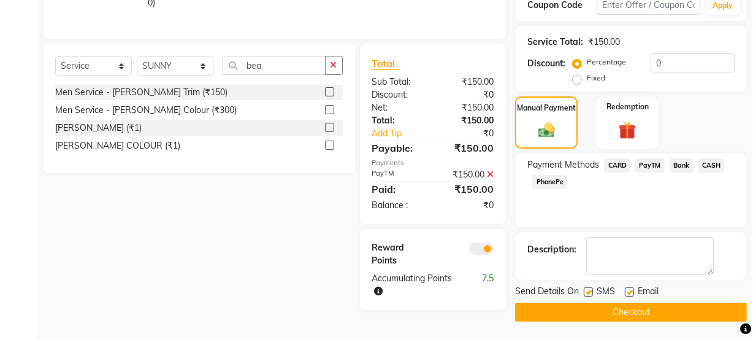
scroll to position [253, 0]
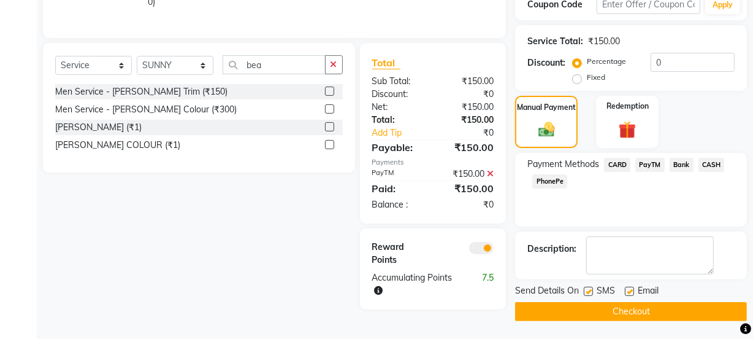
click at [630, 286] on label at bounding box center [629, 290] width 9 height 9
click at [630, 288] on input "checkbox" at bounding box center [629, 292] width 8 height 8
checkbox input "false"
click at [592, 290] on label at bounding box center [588, 290] width 9 height 9
click at [592, 290] on input "checkbox" at bounding box center [588, 292] width 8 height 8
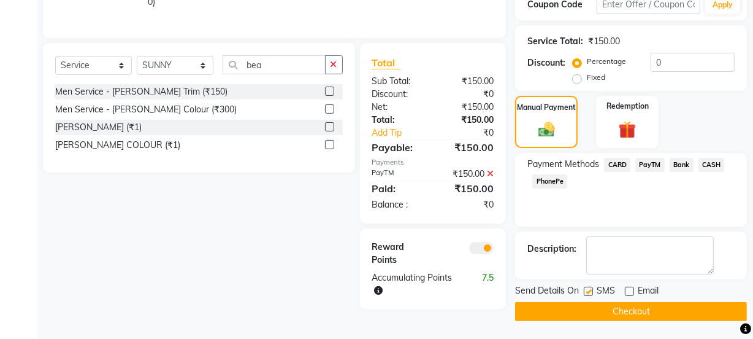
checkbox input "false"
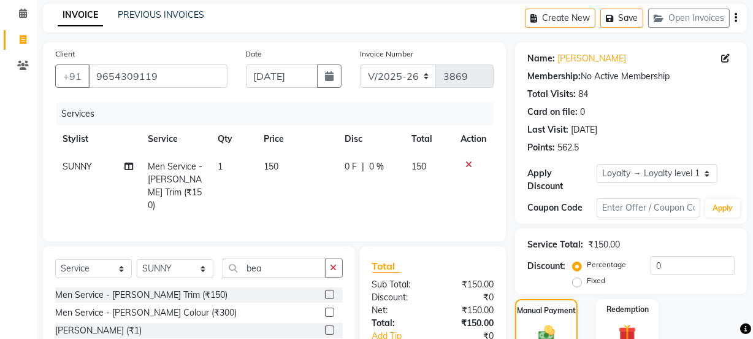
scroll to position [0, 0]
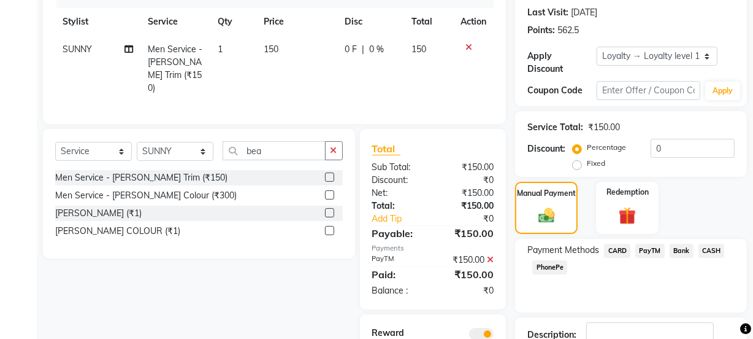
click at [597, 308] on div "Payment Methods CARD PayTM Bank CASH PhonePe" at bounding box center [631, 276] width 232 height 74
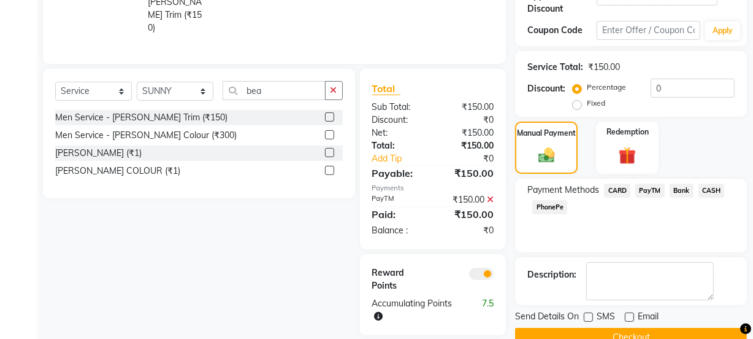
scroll to position [253, 0]
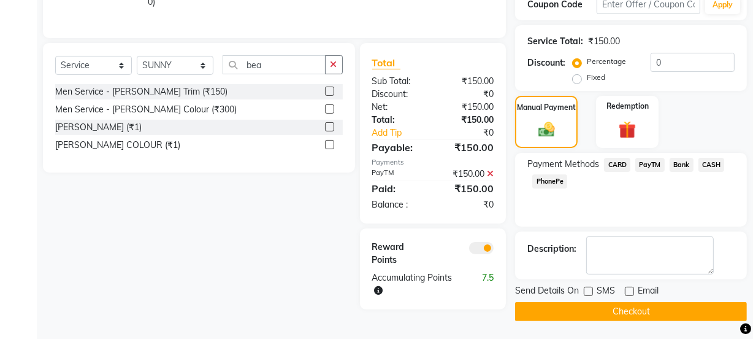
click at [597, 308] on button "Checkout" at bounding box center [631, 311] width 232 height 19
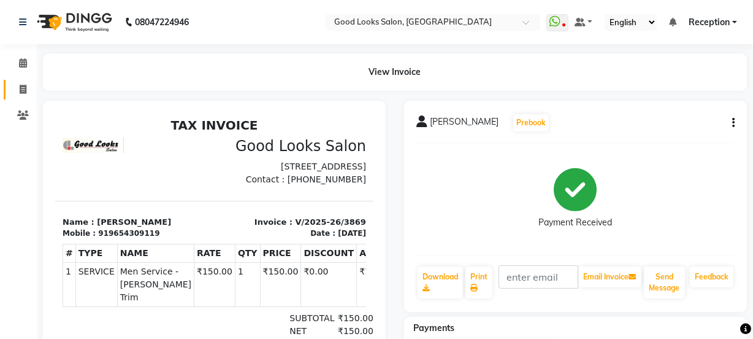
click at [18, 81] on li "Invoice" at bounding box center [18, 90] width 37 height 26
click at [18, 94] on span at bounding box center [22, 90] width 21 height 14
select select "service"
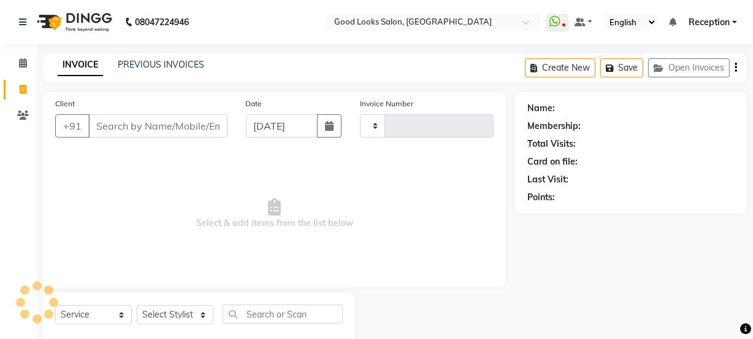
type input "3870"
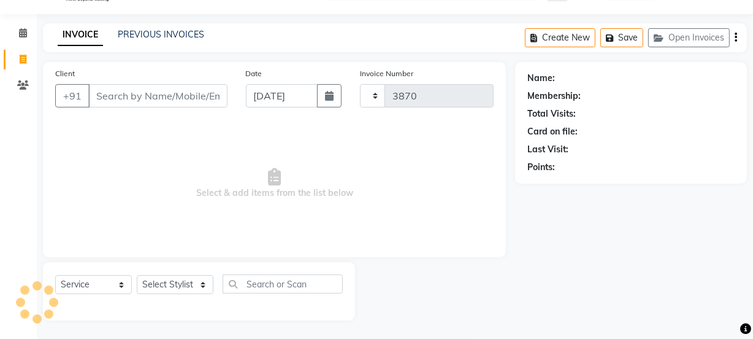
select select "4230"
click at [140, 36] on link "PREVIOUS INVOICES" at bounding box center [161, 34] width 86 height 11
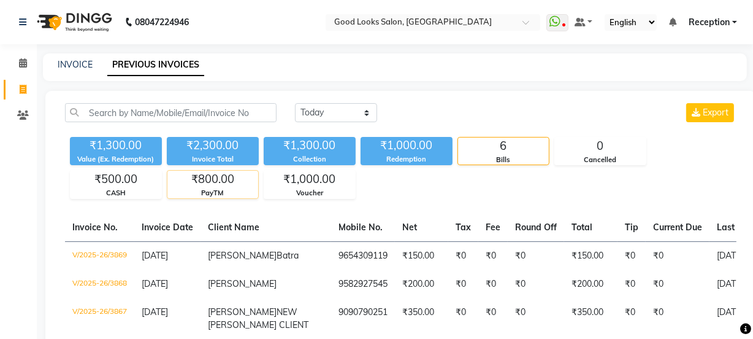
click at [224, 183] on div "₹800.00" at bounding box center [212, 178] width 91 height 17
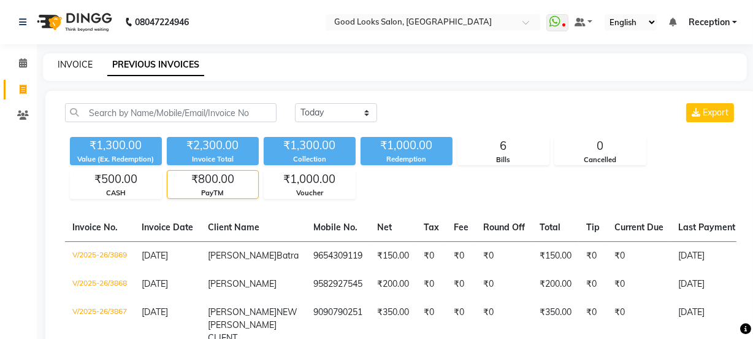
click at [79, 59] on link "INVOICE" at bounding box center [75, 64] width 35 height 11
select select "4230"
select select "service"
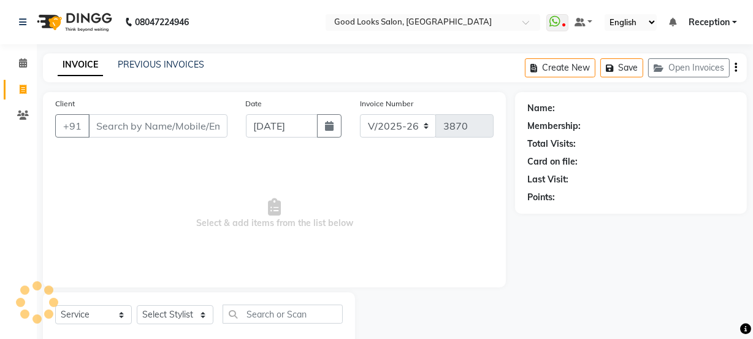
scroll to position [31, 0]
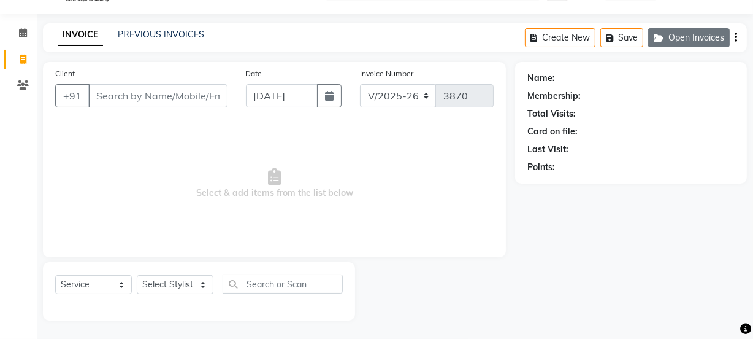
click at [681, 31] on button "Open Invoices" at bounding box center [689, 37] width 82 height 19
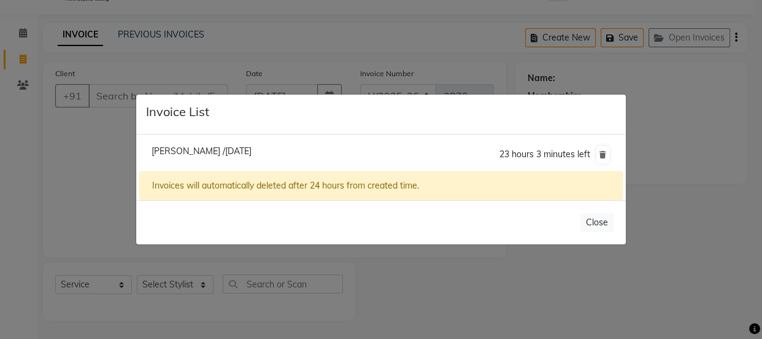
click at [251, 151] on span "[PERSON_NAME] /[DATE]" at bounding box center [201, 150] width 100 height 11
type input "9810988755"
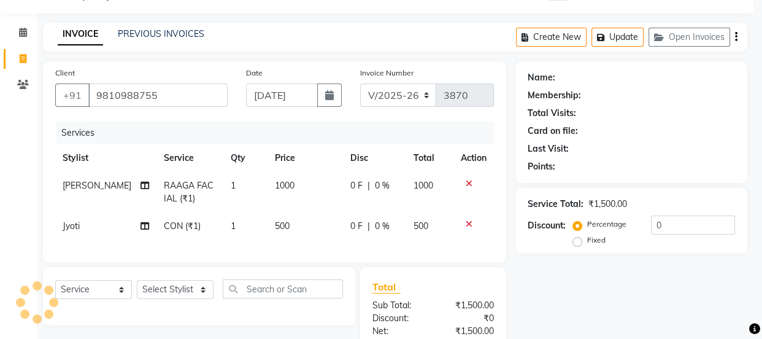
select select "1: Object"
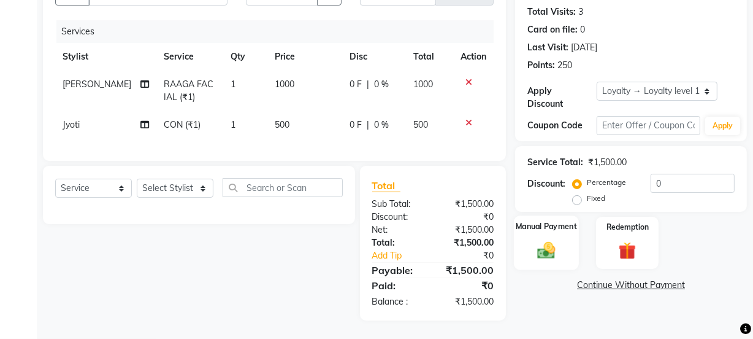
click at [538, 239] on img at bounding box center [546, 249] width 29 height 21
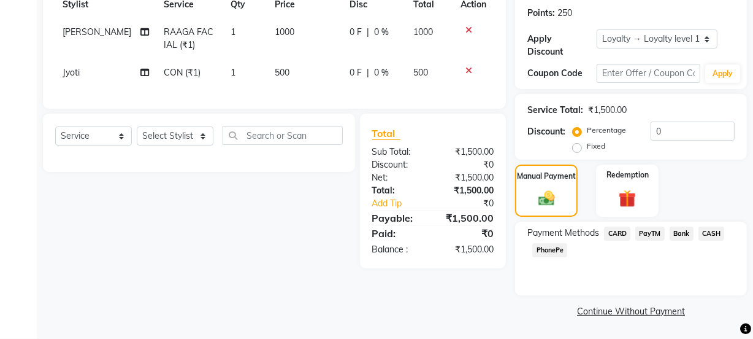
click at [656, 235] on span "PayTM" at bounding box center [649, 233] width 29 height 14
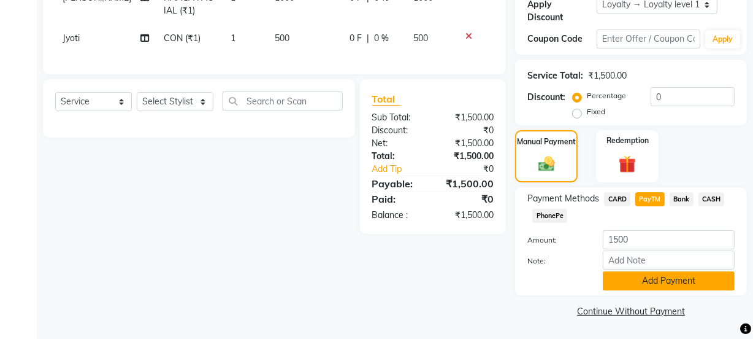
click at [656, 275] on button "Add Payment" at bounding box center [669, 280] width 132 height 19
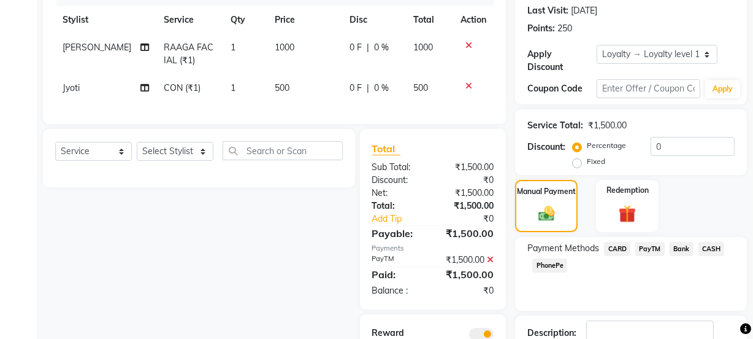
scroll to position [253, 0]
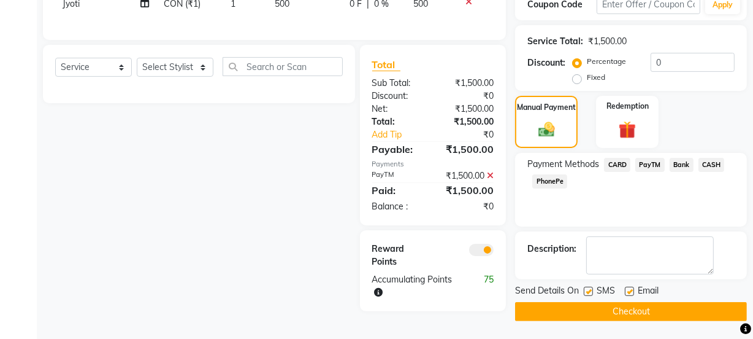
click at [629, 287] on label at bounding box center [629, 290] width 9 height 9
click at [629, 288] on input "checkbox" at bounding box center [629, 292] width 8 height 8
checkbox input "false"
click at [588, 288] on label at bounding box center [588, 290] width 9 height 9
click at [588, 288] on input "checkbox" at bounding box center [588, 292] width 8 height 8
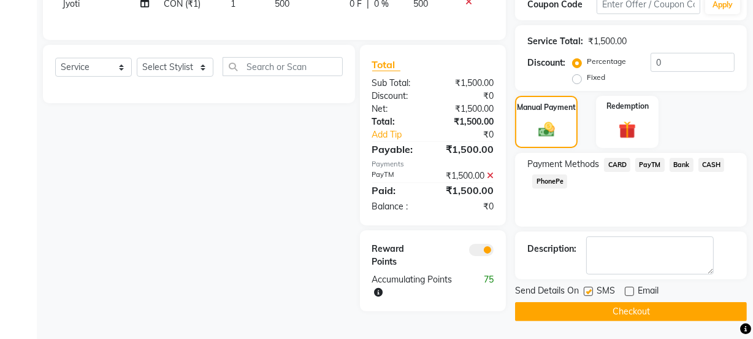
checkbox input "false"
click at [594, 312] on button "Checkout" at bounding box center [631, 311] width 232 height 19
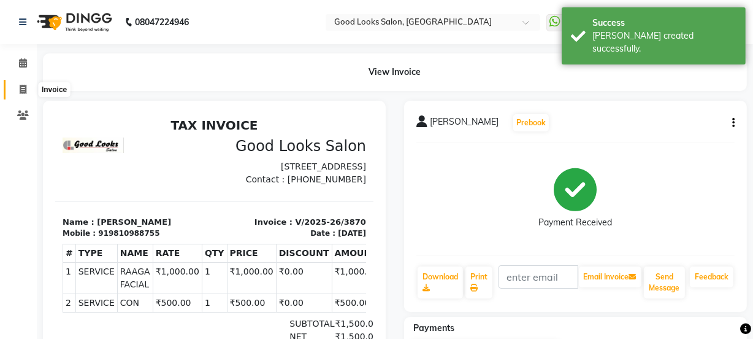
click at [17, 83] on span at bounding box center [22, 90] width 21 height 14
select select "4230"
select select "service"
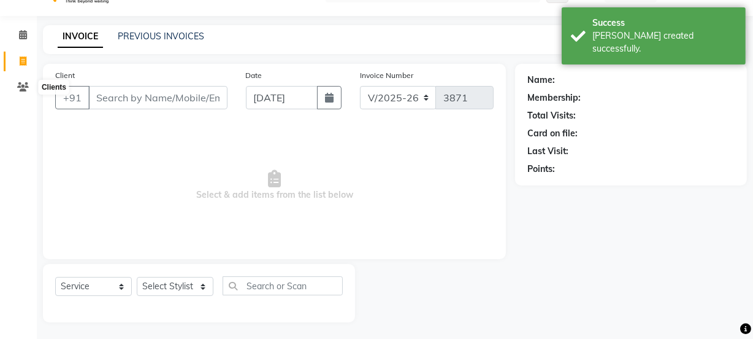
scroll to position [31, 0]
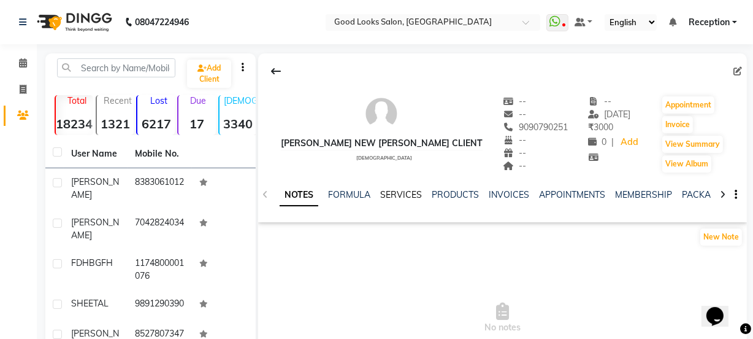
click at [389, 195] on link "SERVICES" at bounding box center [401, 194] width 42 height 11
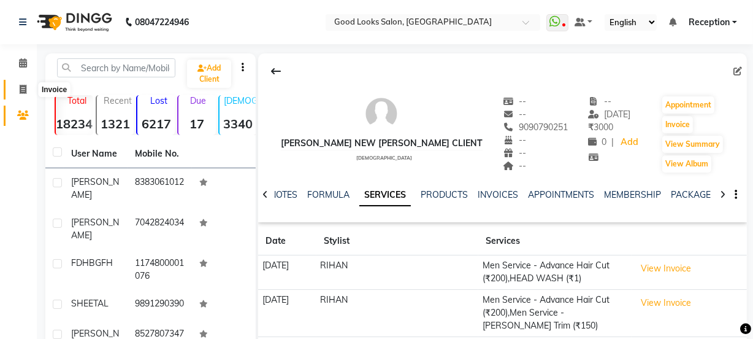
click at [25, 83] on span at bounding box center [22, 90] width 21 height 14
select select "service"
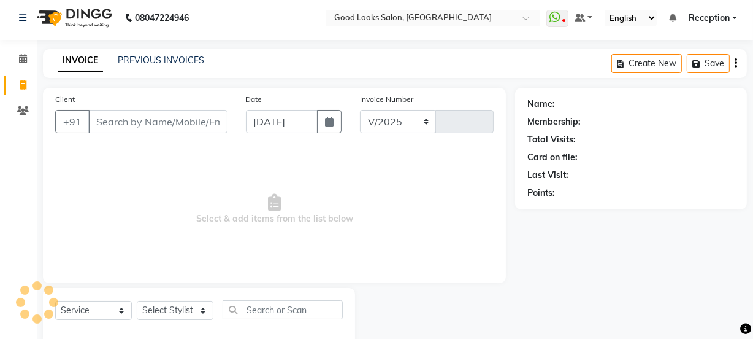
select select "4230"
type input "3864"
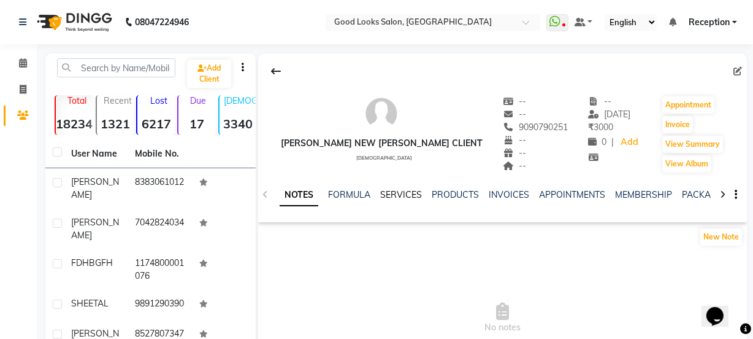
click at [395, 189] on link "SERVICES" at bounding box center [401, 194] width 42 height 11
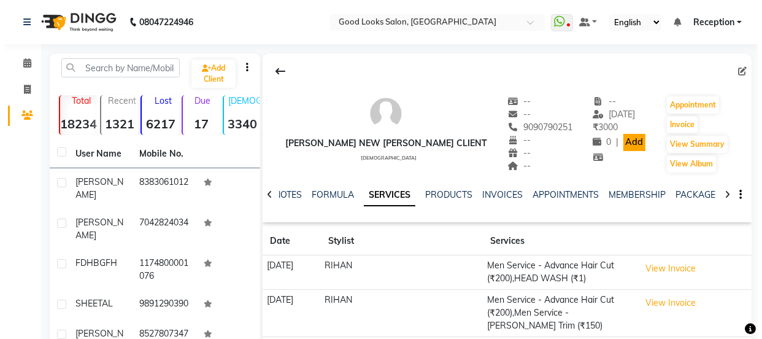
scroll to position [221, 0]
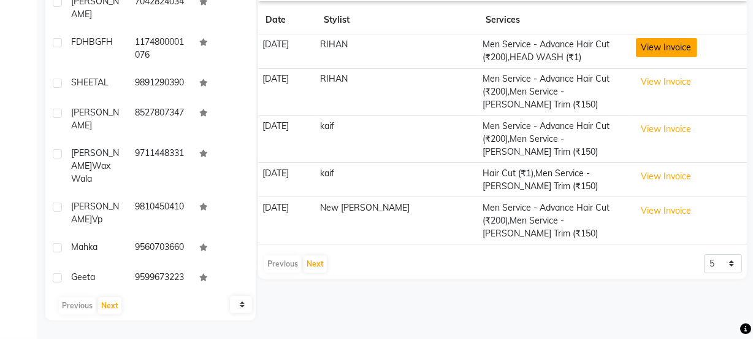
click at [636, 54] on button "View Invoice" at bounding box center [666, 47] width 61 height 19
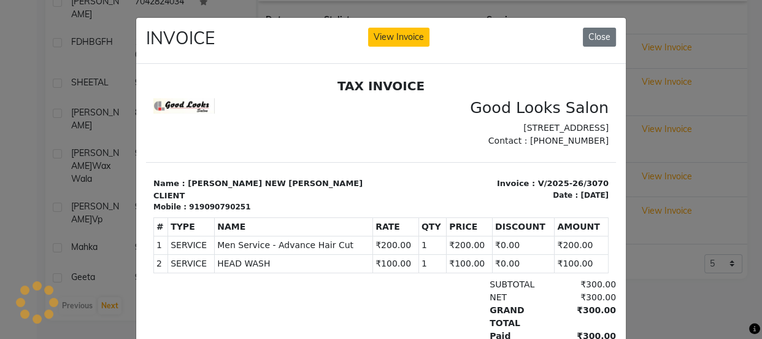
scroll to position [0, 0]
click at [728, 98] on ngb-modal-window "INVOICE View Invoice Close" at bounding box center [381, 169] width 762 height 339
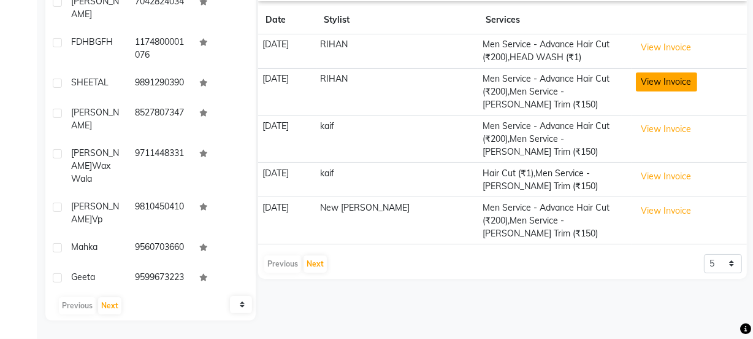
click at [669, 85] on button "View Invoice" at bounding box center [666, 81] width 61 height 19
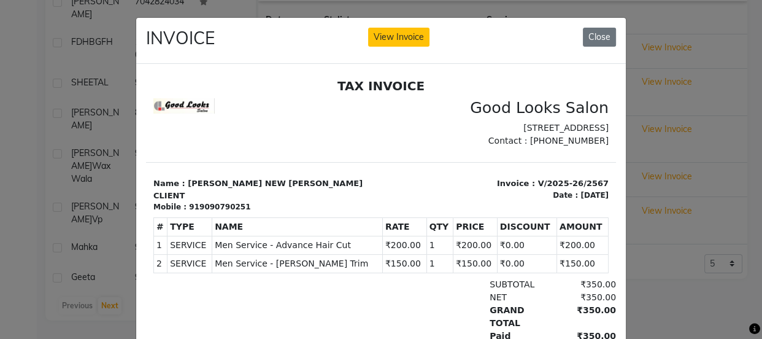
drag, startPoint x: 688, startPoint y: 83, endPoint x: 398, endPoint y: 88, distance: 290.1
click at [688, 83] on ngb-modal-window "INVOICE View Invoice Close" at bounding box center [381, 169] width 762 height 339
